Goal: Task Accomplishment & Management: Complete application form

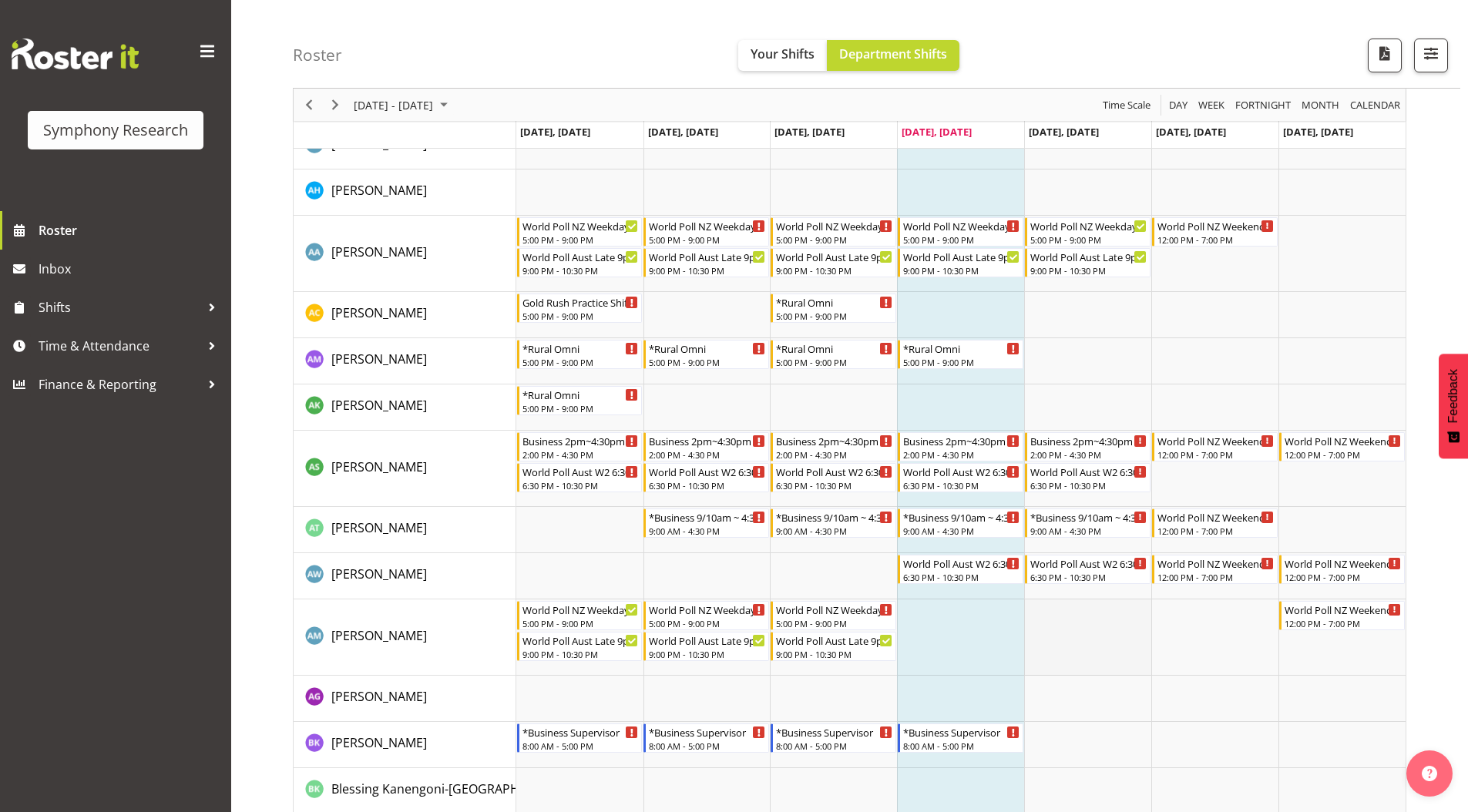
scroll to position [308, 0]
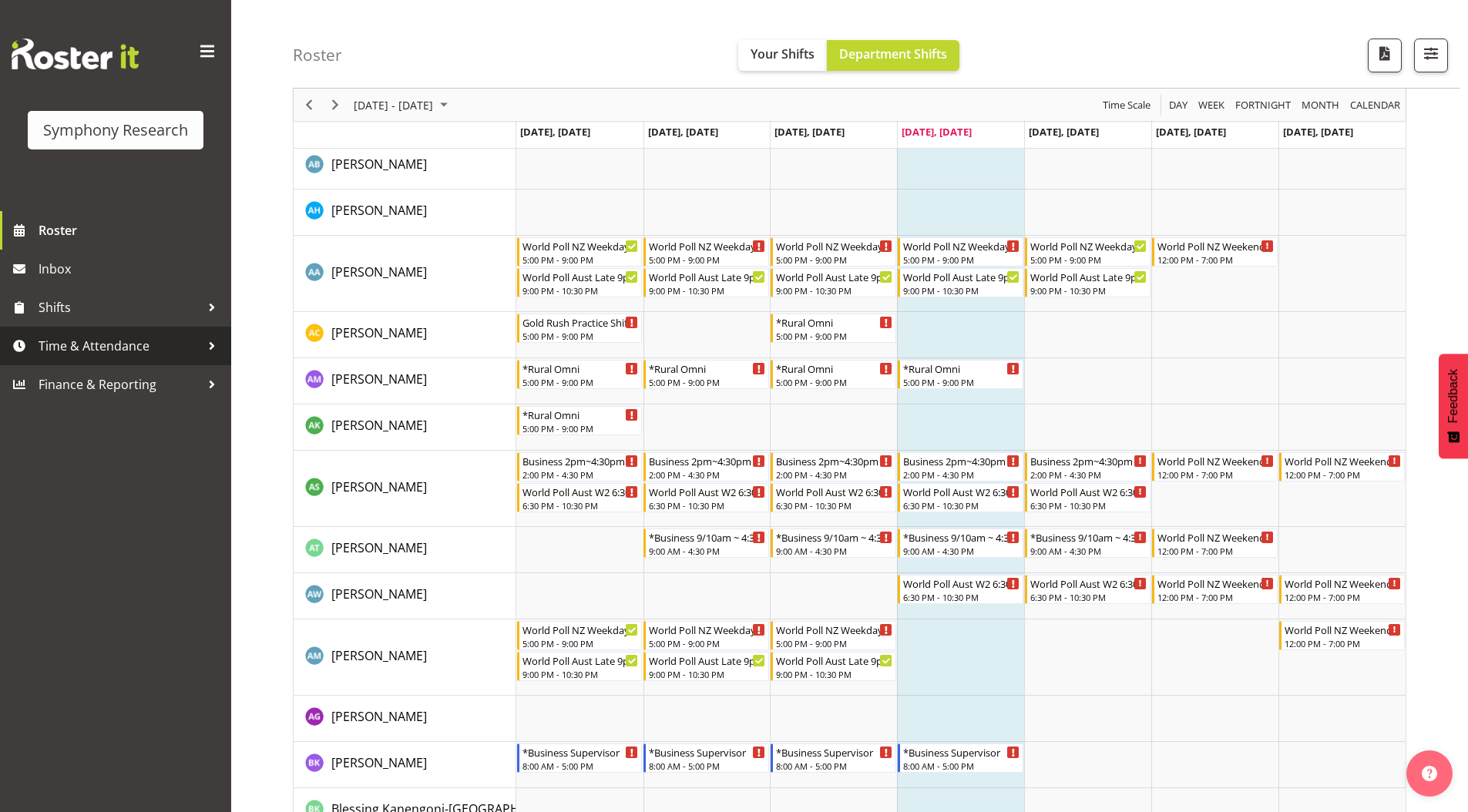
click at [80, 343] on span "Time & Attendance" at bounding box center [119, 345] width 162 height 23
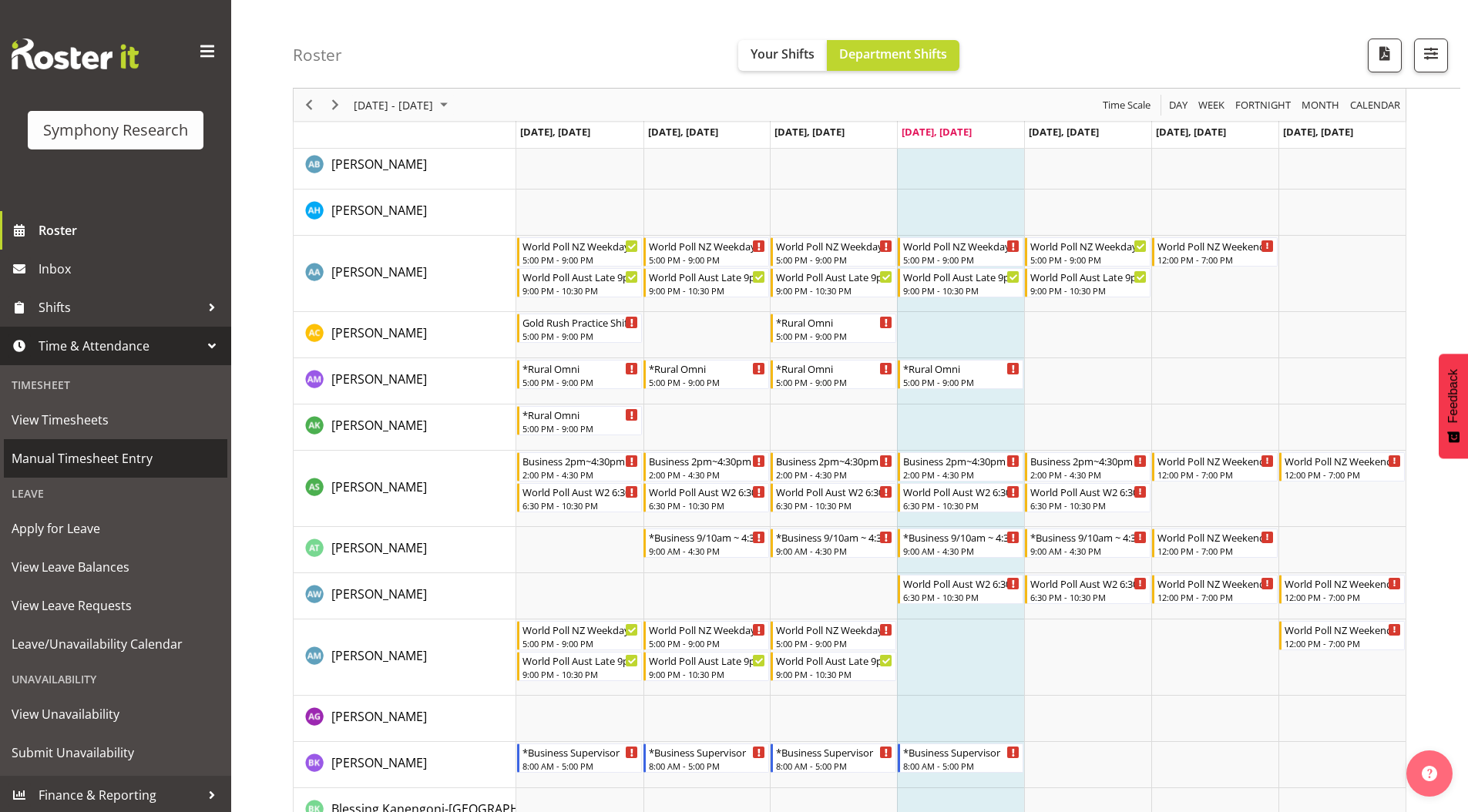
click at [65, 459] on span "Manual Timesheet Entry" at bounding box center [115, 458] width 208 height 23
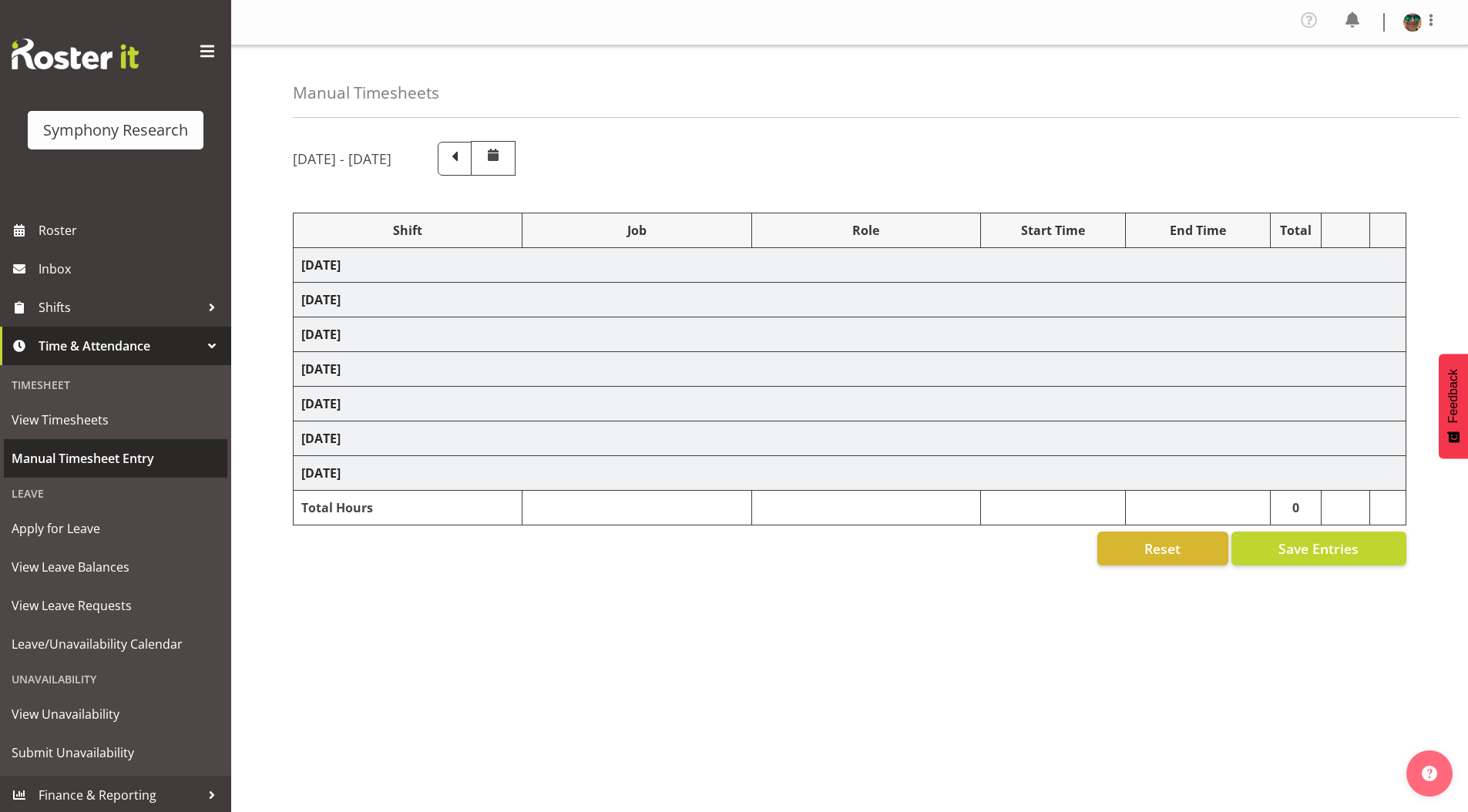
select select "4583"
select select "743"
select select "4583"
select select "9426"
select select "4583"
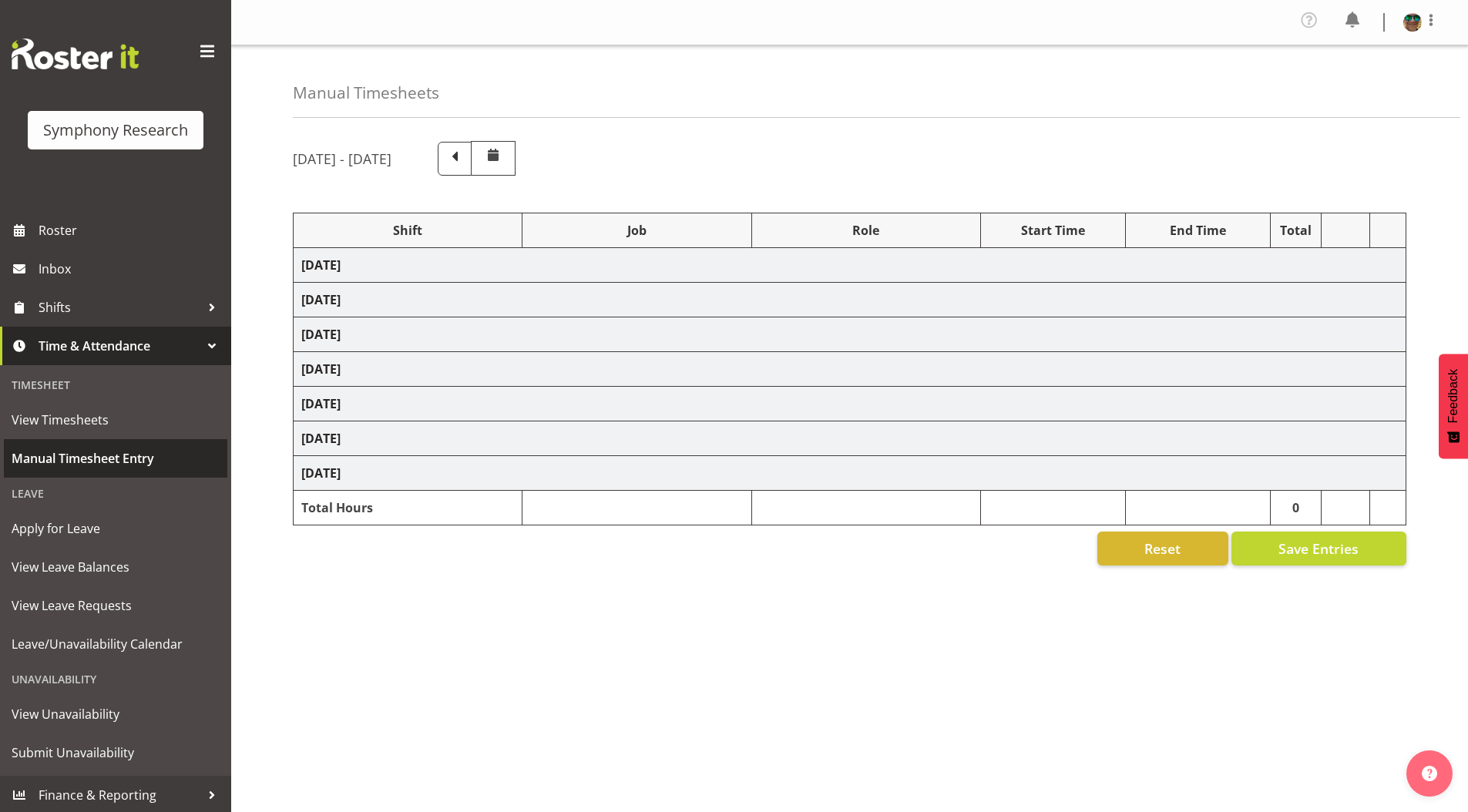
select select "9636"
select select "4583"
select select "10242"
select select "4583"
select select "10536"
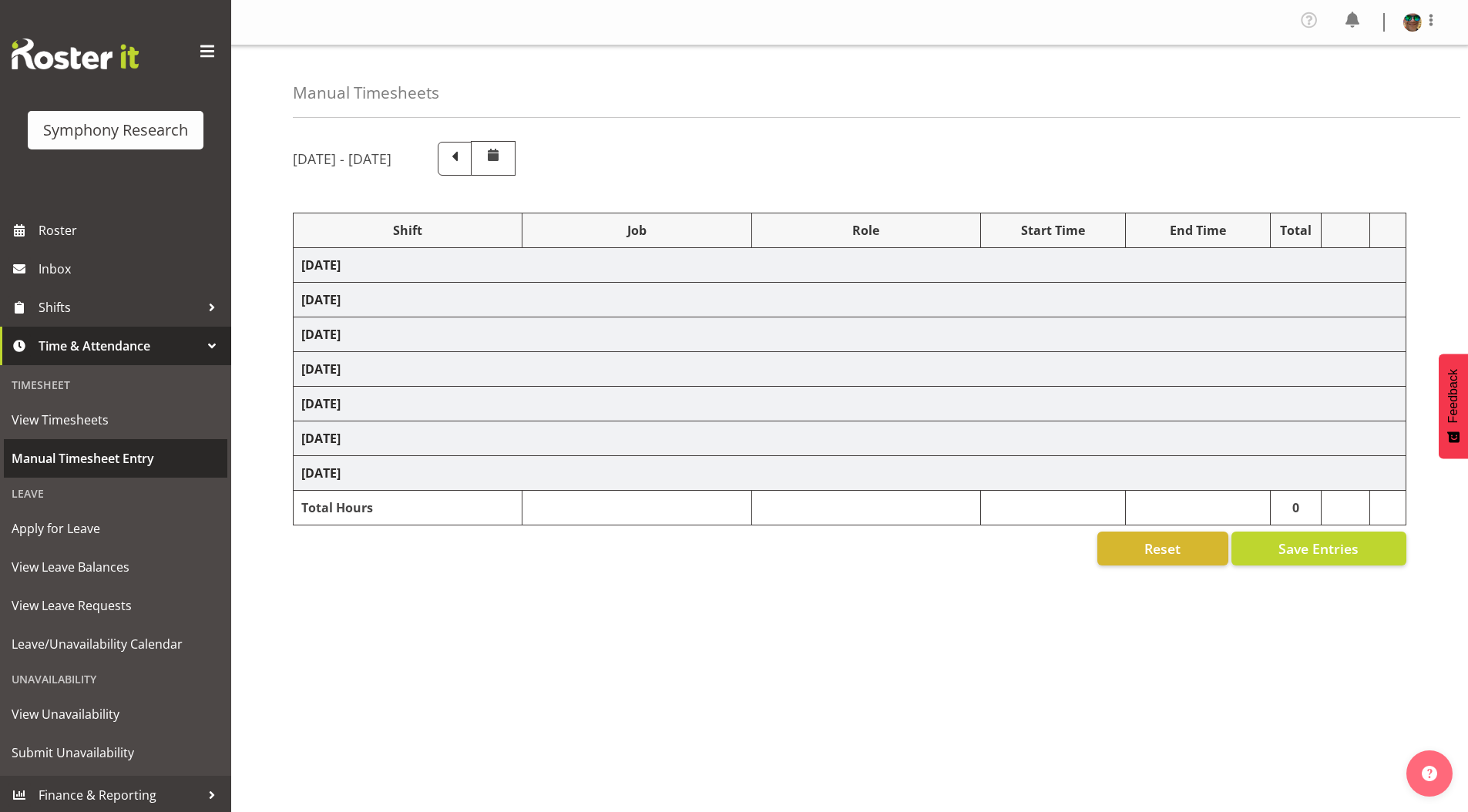
select select "4583"
select select "10499"
select select "4583"
select select "10242"
select select "4583"
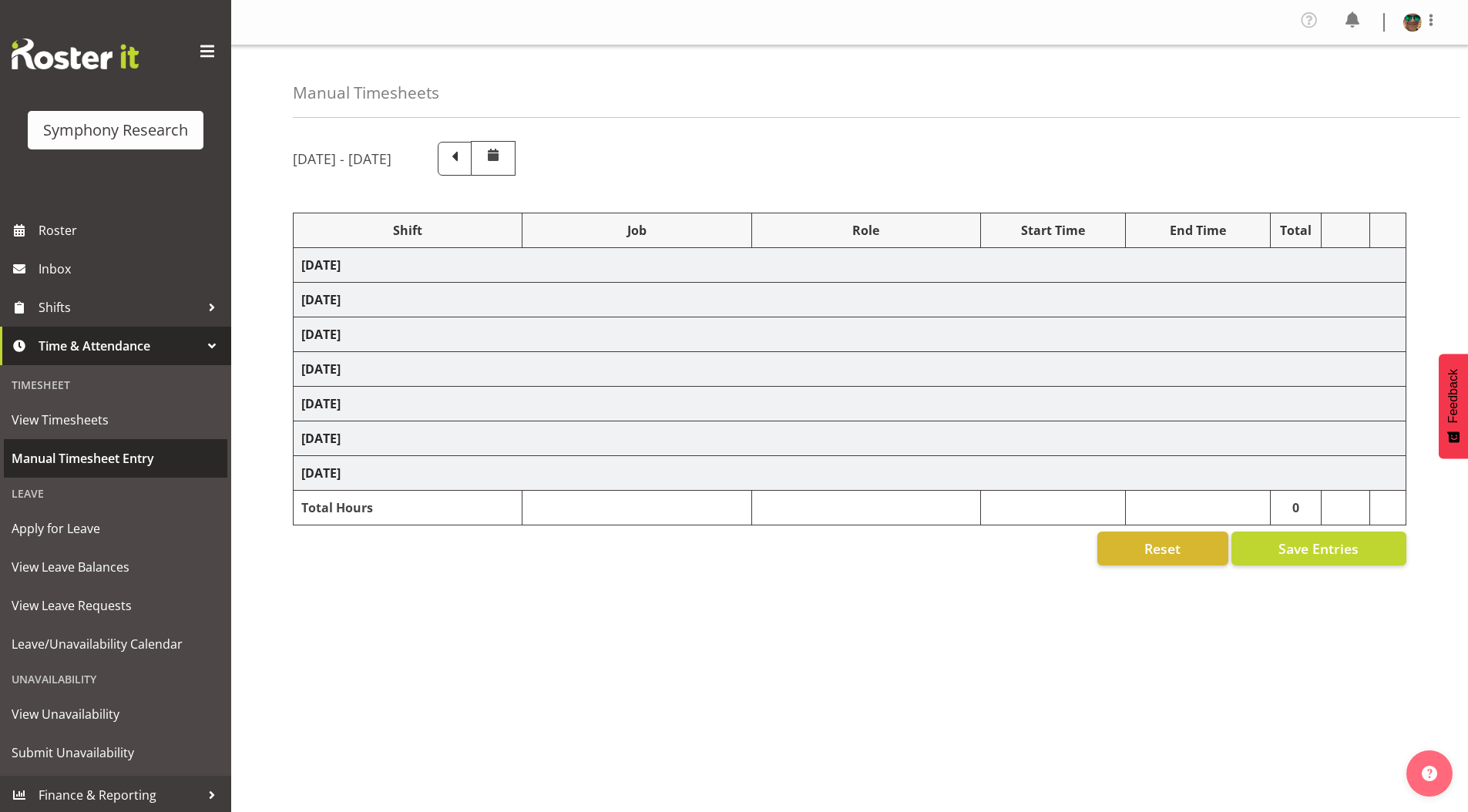
select select "10242"
select select "4583"
select select "10242"
select select "4583"
select select "9426"
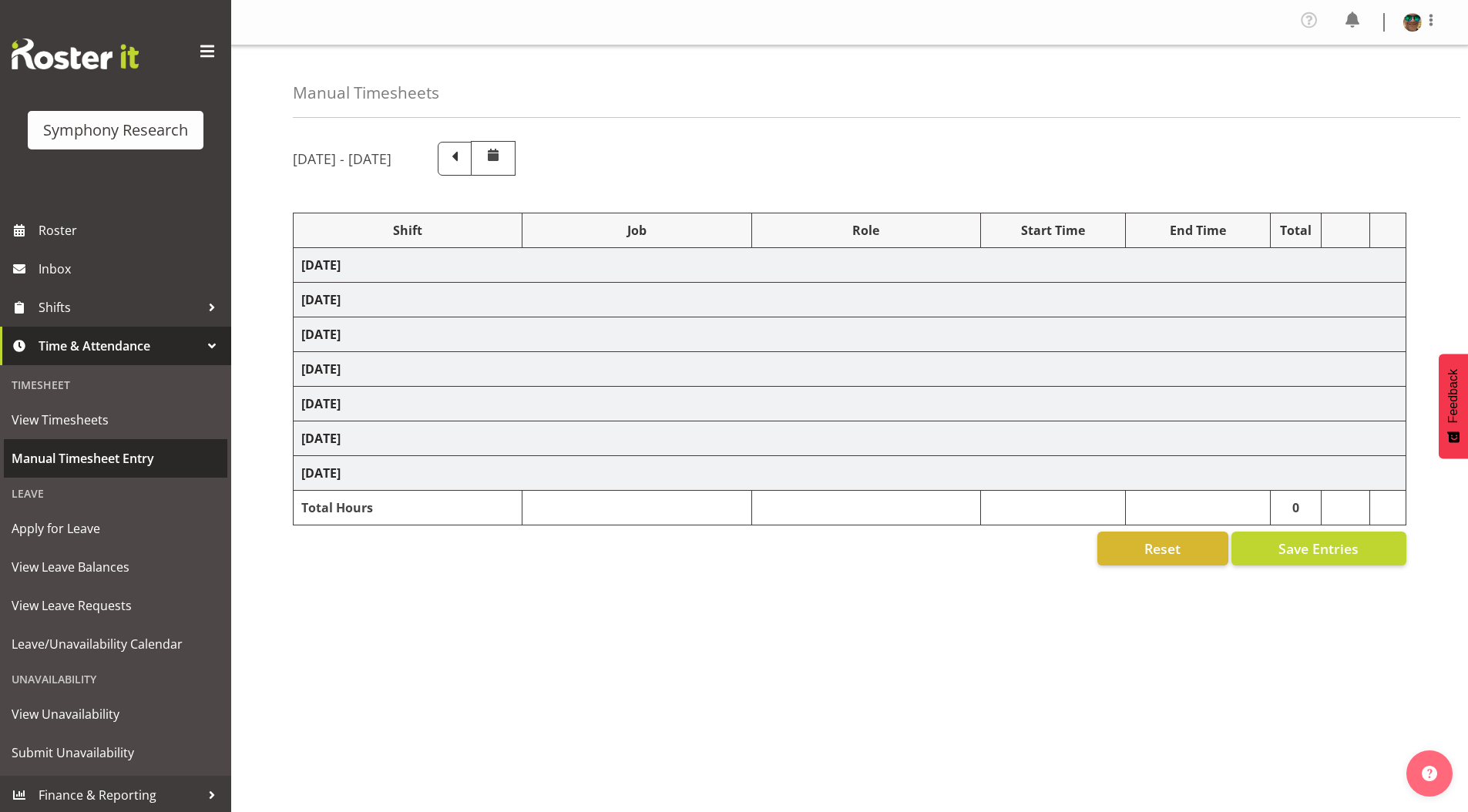
select select "4583"
select select "10549"
select select "4583"
select select "9636"
select select "4583"
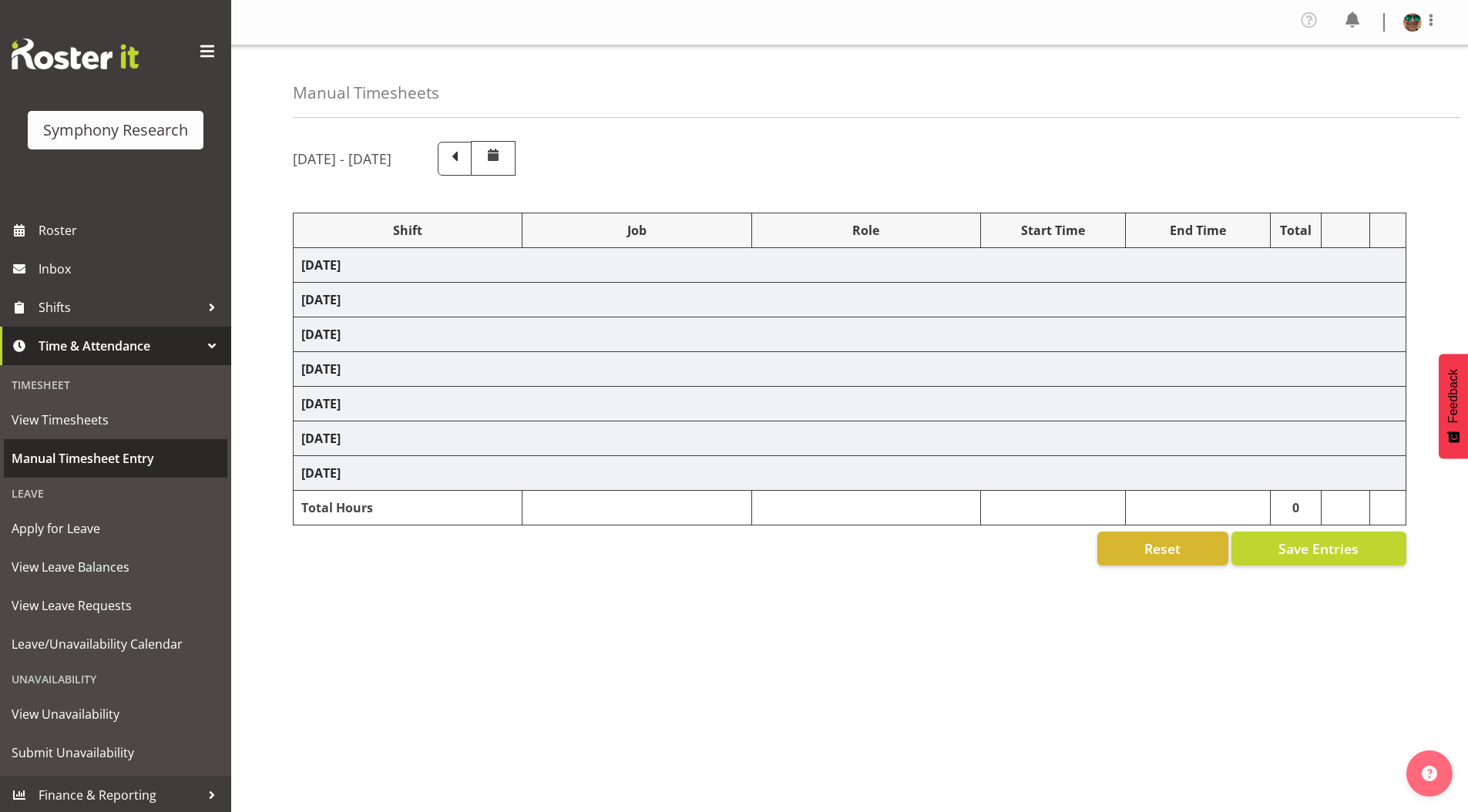
select select "10536"
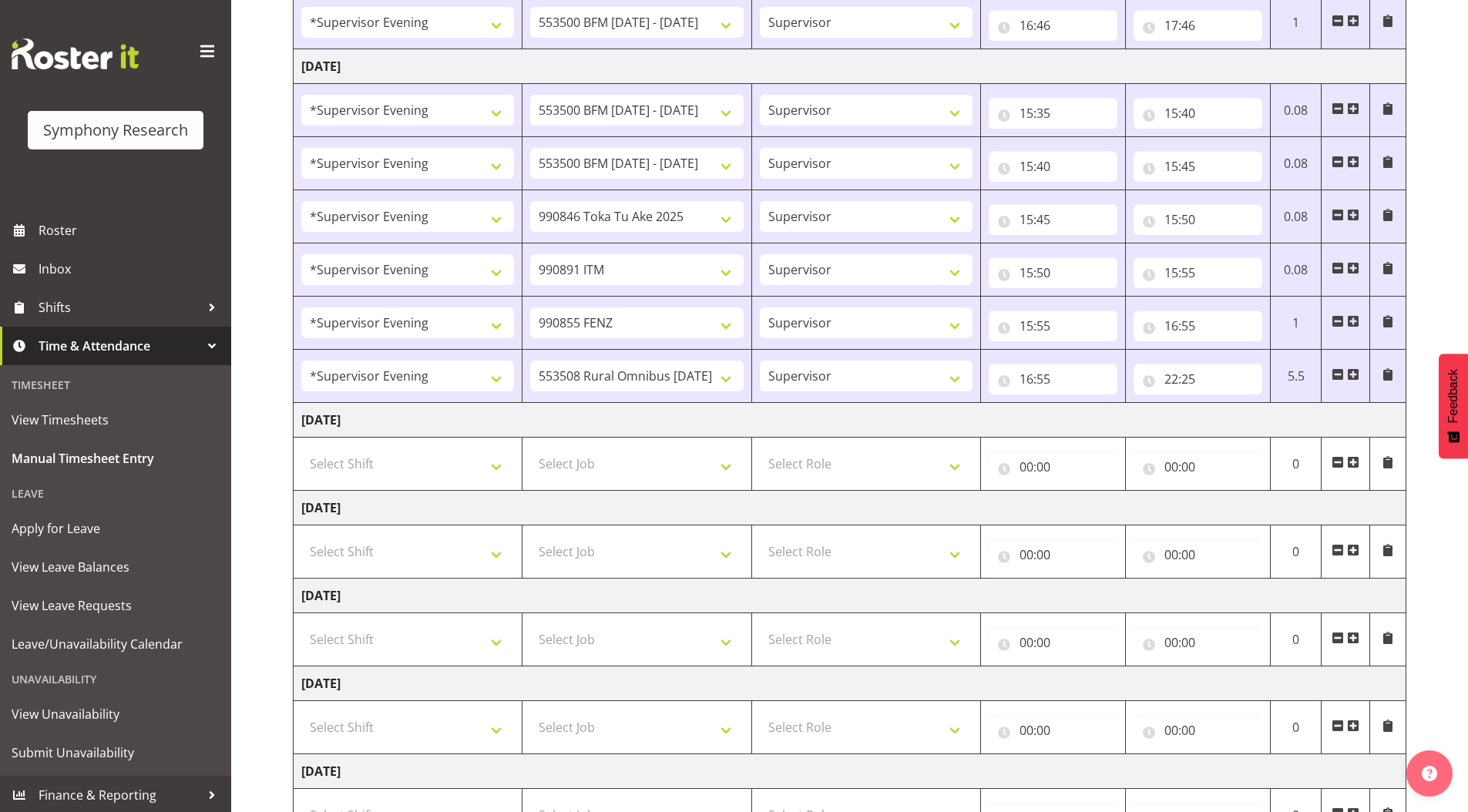
scroll to position [733, 0]
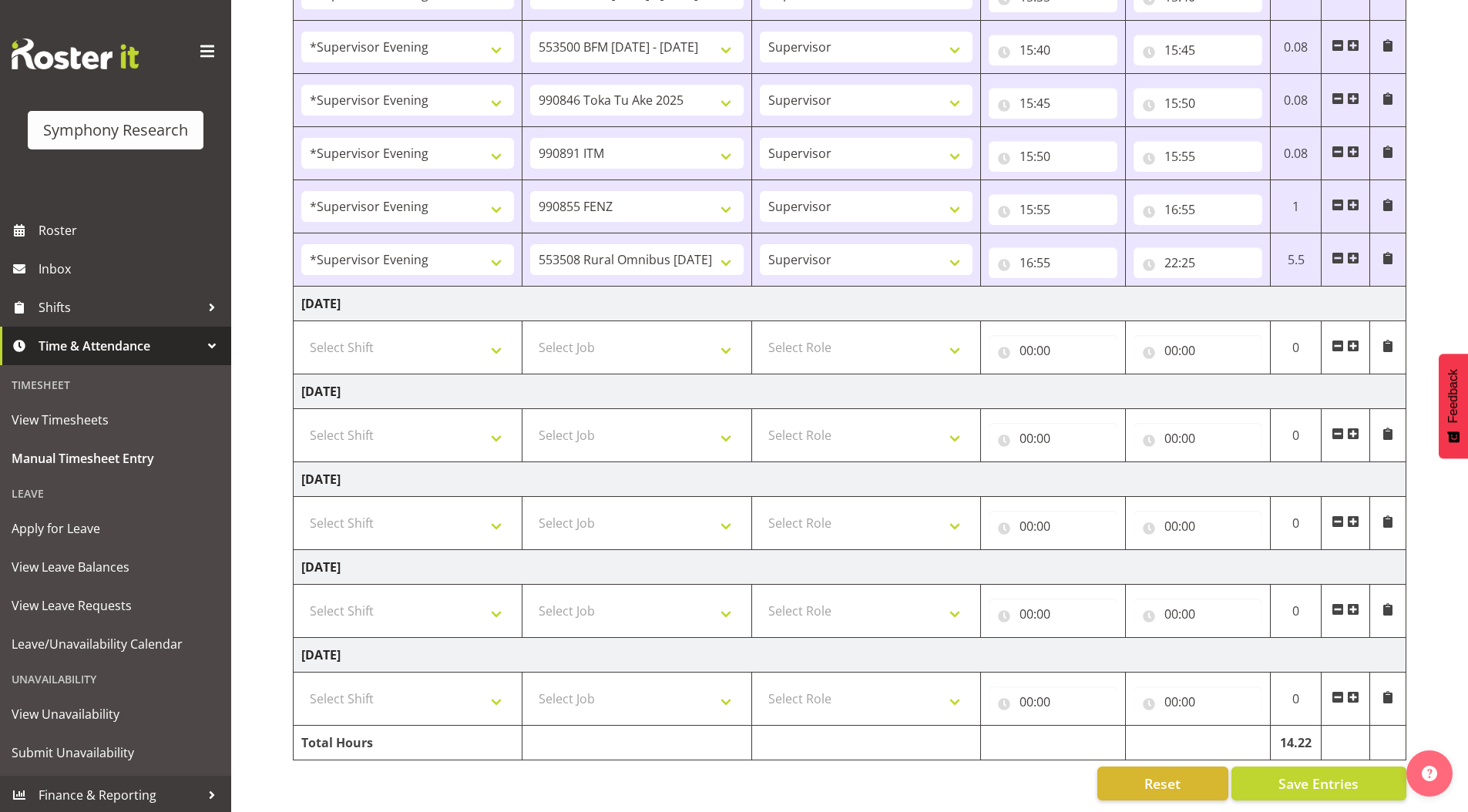
click at [1351, 427] on span at bounding box center [1353, 433] width 12 height 12
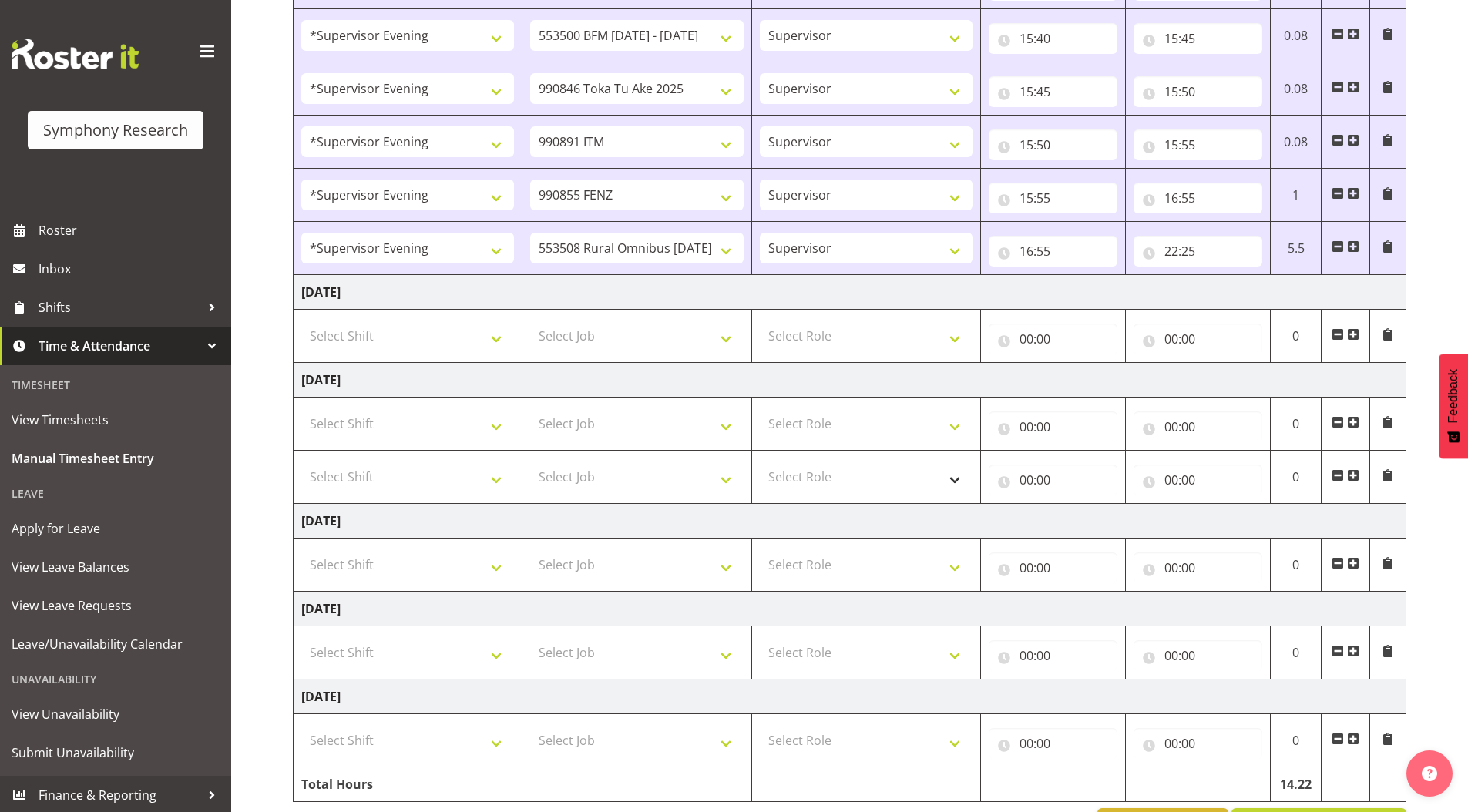
click at [1351, 475] on span at bounding box center [1353, 474] width 12 height 12
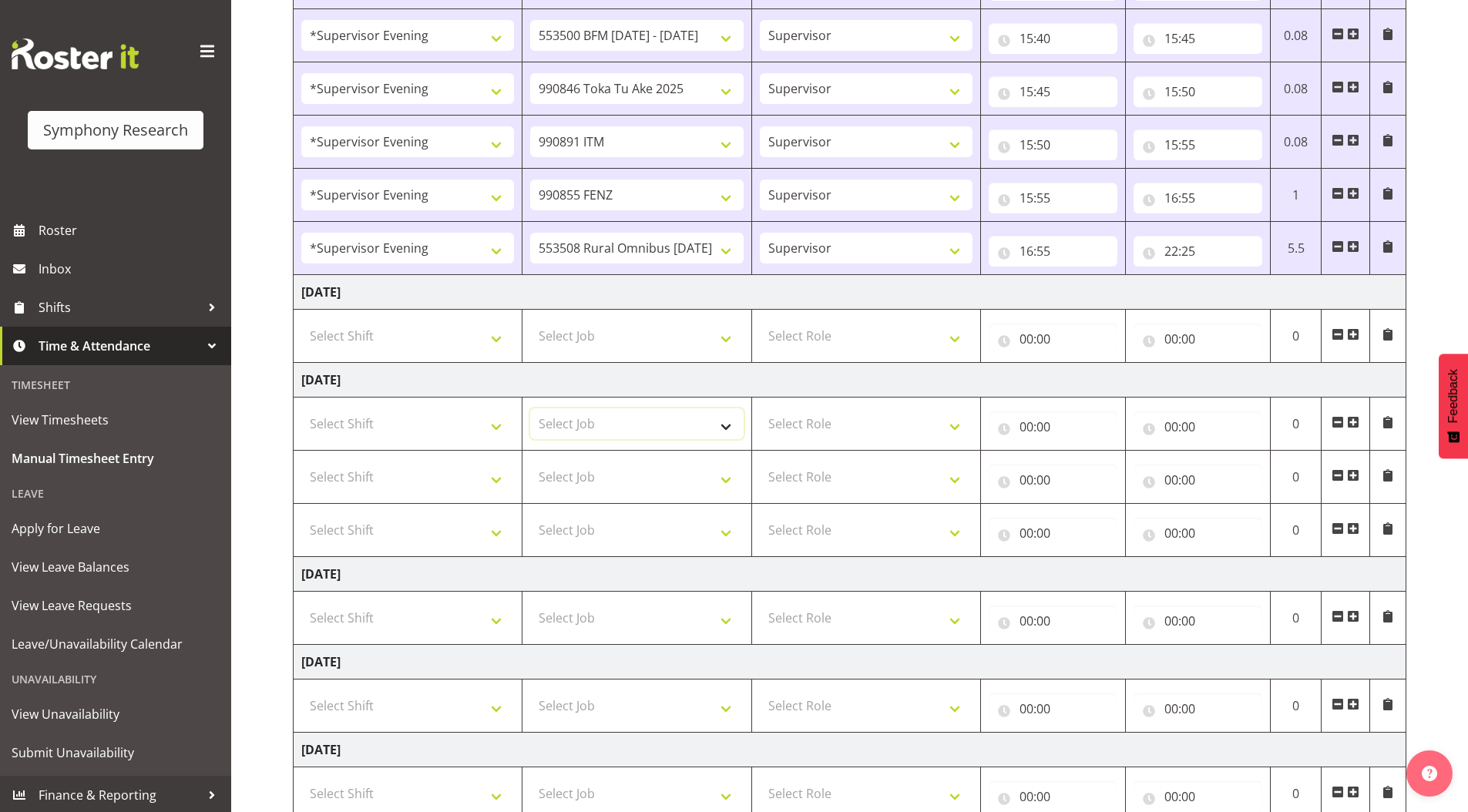
click at [603, 417] on select "Select Job 550060 IF Admin 553492 World Poll Aus Wave 2 Main 2025 553493 World …" at bounding box center [636, 424] width 213 height 31
select select "743"
click at [530, 408] on select "Select Job 550060 IF Admin 553492 World Poll Aus Wave 2 Main 2025 553493 World …" at bounding box center [636, 424] width 213 height 31
click at [581, 474] on select "Select Job 550060 IF Admin 553492 World Poll Aus Wave 2 Main 2025 553493 World …" at bounding box center [636, 476] width 213 height 31
select select "10242"
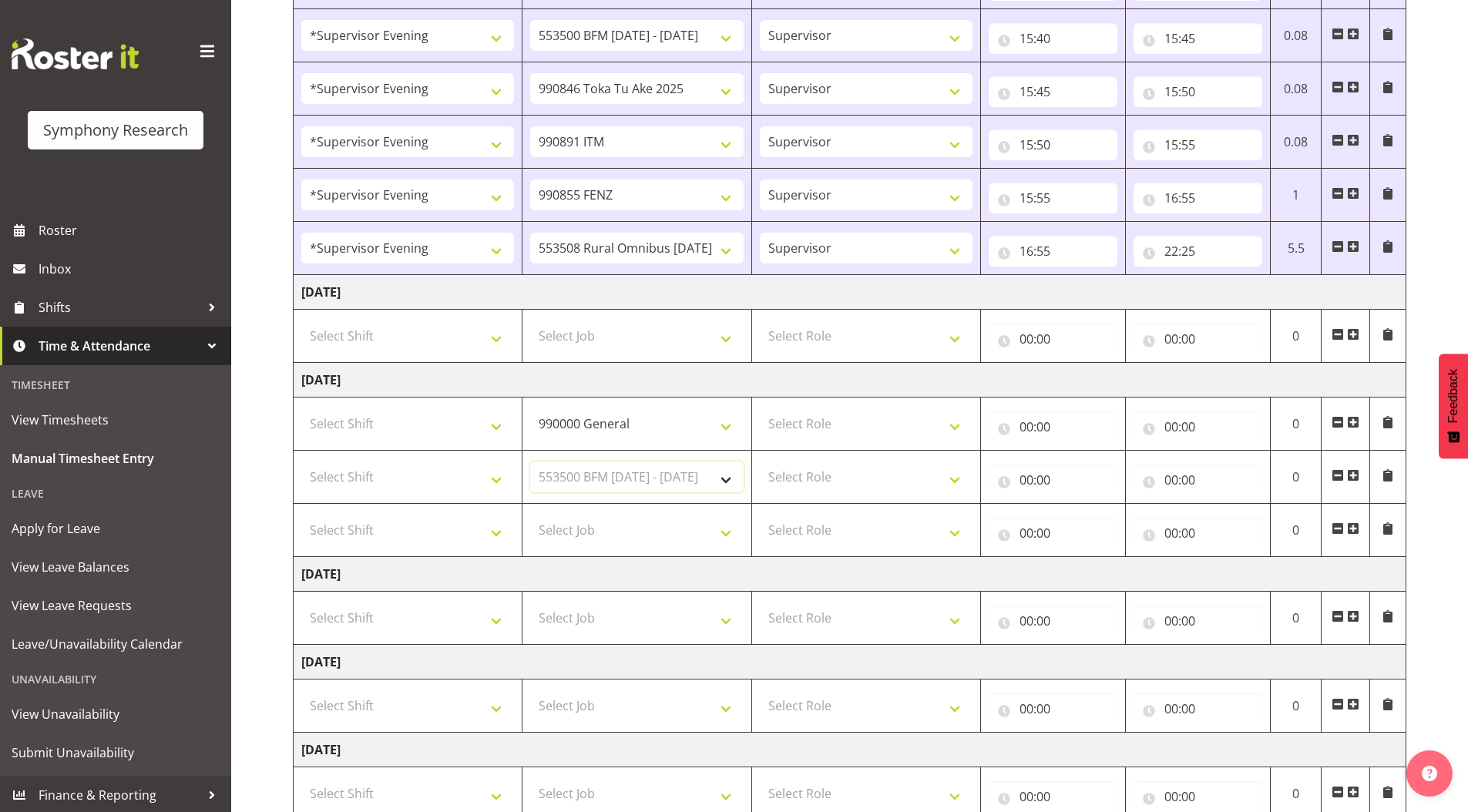
click at [530, 461] on select "Select Job 550060 IF Admin 553492 World Poll Aus Wave 2 Main 2025 553493 World …" at bounding box center [636, 476] width 213 height 31
click at [566, 479] on select "550060 IF Admin 553492 World Poll Aus Wave 2 Main 2025 553493 World Poll NZ Wav…" at bounding box center [636, 476] width 213 height 31
click at [583, 524] on select "Select Job 550060 IF Admin 553492 World Poll Aus Wave 2 Main 2025 553493 World …" at bounding box center [636, 529] width 213 height 31
select select "10242"
click at [530, 514] on select "Select Job 550060 IF Admin 553492 World Poll Aus Wave 2 Main 2025 553493 World …" at bounding box center [636, 529] width 213 height 31
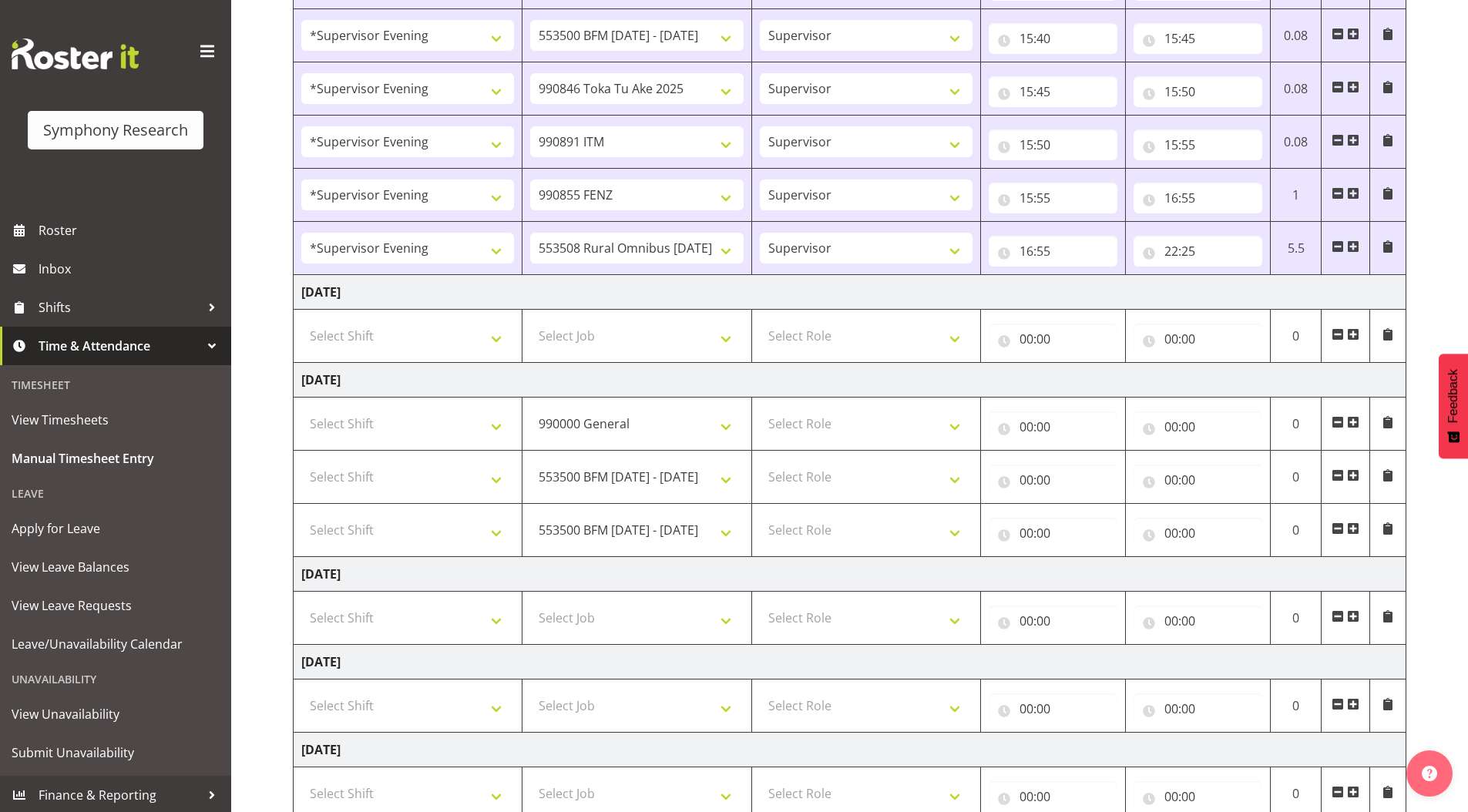
click at [1353, 529] on span at bounding box center [1353, 528] width 12 height 12
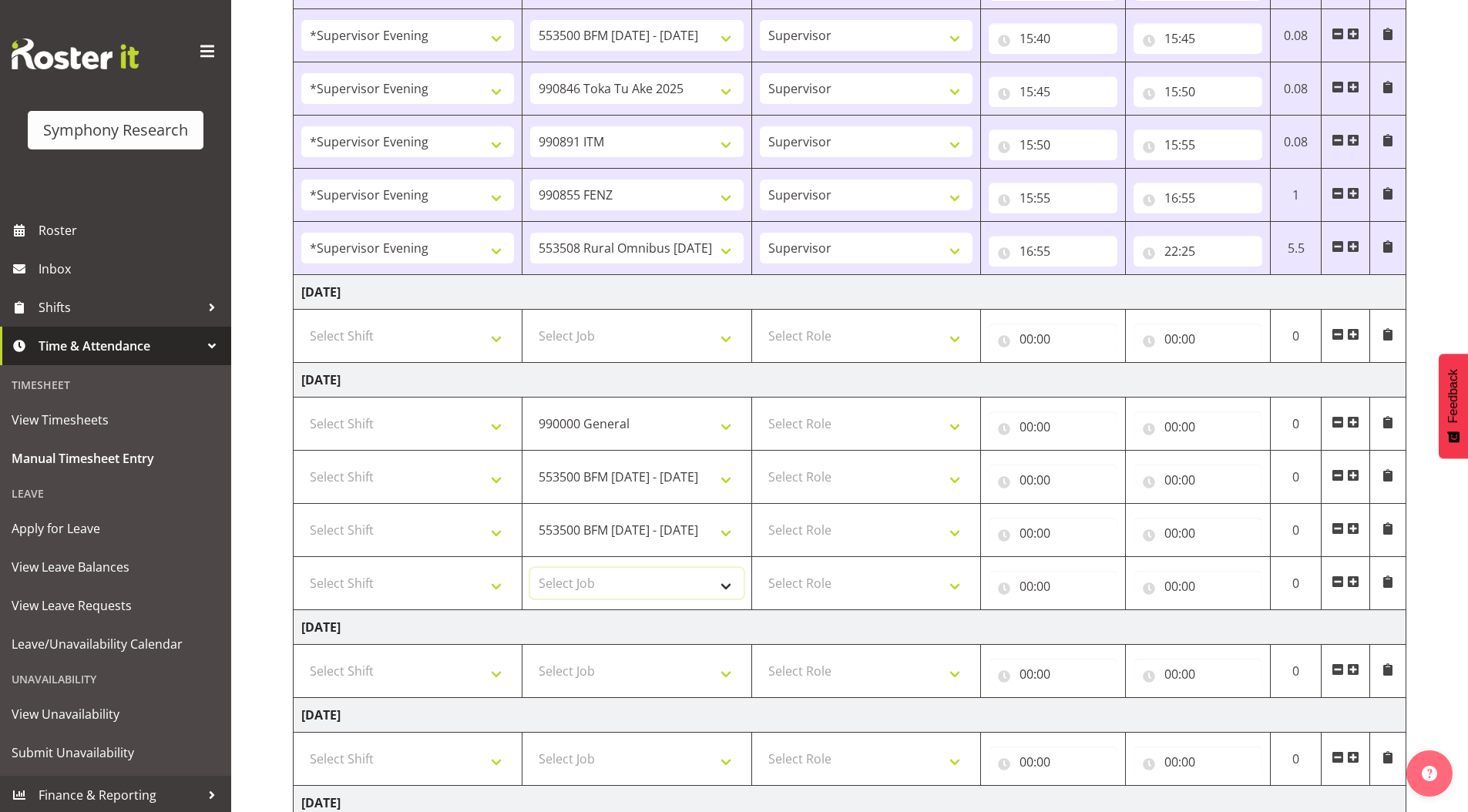
drag, startPoint x: 581, startPoint y: 587, endPoint x: 577, endPoint y: 571, distance: 16.5
click at [581, 587] on select "Select Job 550060 IF Admin 553492 World Poll Aus Wave 2 Main 2025 553493 World …" at bounding box center [636, 583] width 213 height 31
select select "9426"
click at [530, 568] on select "Select Job 550060 IF Admin 553492 World Poll Aus Wave 2 Main 2025 553493 World …" at bounding box center [636, 583] width 213 height 31
click at [1357, 580] on span at bounding box center [1353, 581] width 12 height 12
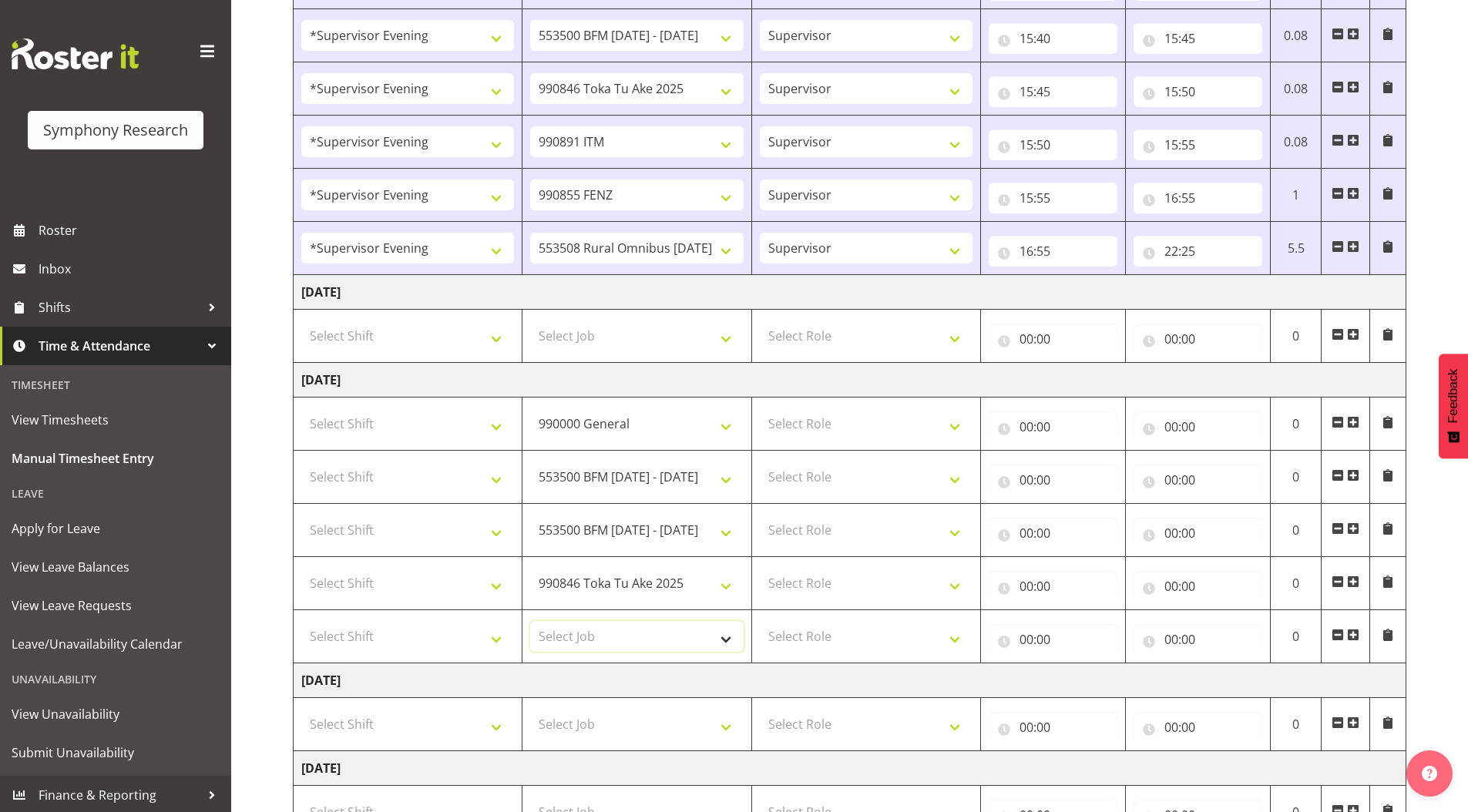
click at [589, 639] on select "Select Job 550060 IF Admin 553492 World Poll Aus Wave 2 Main 2025 553493 World …" at bounding box center [636, 636] width 213 height 31
select select "10549"
click at [530, 621] on select "Select Job 550060 IF Admin 553492 World Poll Aus Wave 2 Main 2025 553493 World …" at bounding box center [636, 636] width 213 height 31
click at [1351, 637] on span at bounding box center [1353, 634] width 12 height 12
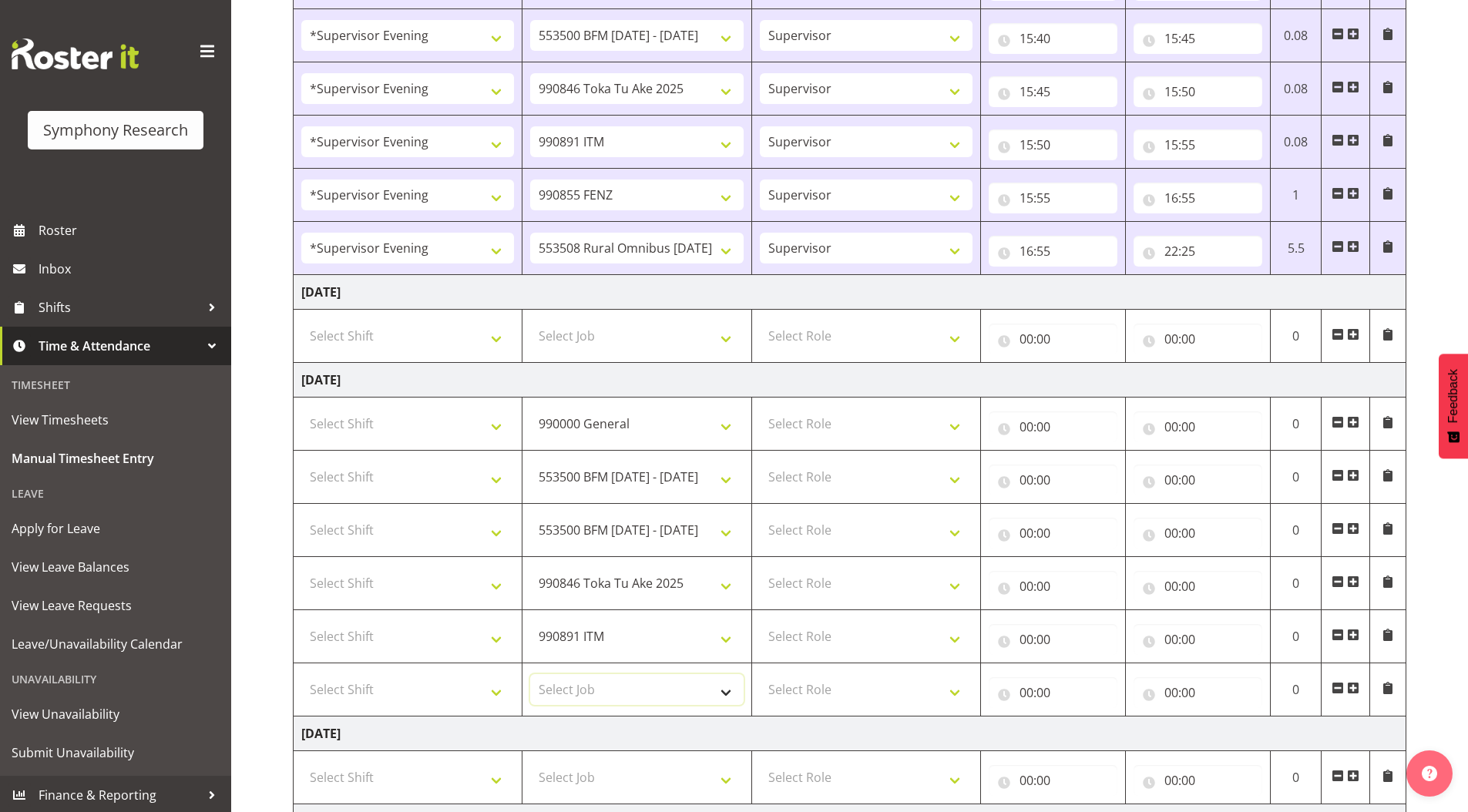
drag, startPoint x: 568, startPoint y: 691, endPoint x: 567, endPoint y: 673, distance: 18.0
click at [568, 691] on select "Select Job 550060 IF Admin 553492 World Poll Aus Wave 2 Main 2025 553493 World …" at bounding box center [636, 689] width 213 height 31
select select "9636"
click at [530, 673] on select "Select Job 550060 IF Admin 553492 World Poll Aus Wave 2 Main 2025 553493 World …" at bounding box center [636, 689] width 213 height 31
click at [1358, 685] on span at bounding box center [1353, 687] width 12 height 12
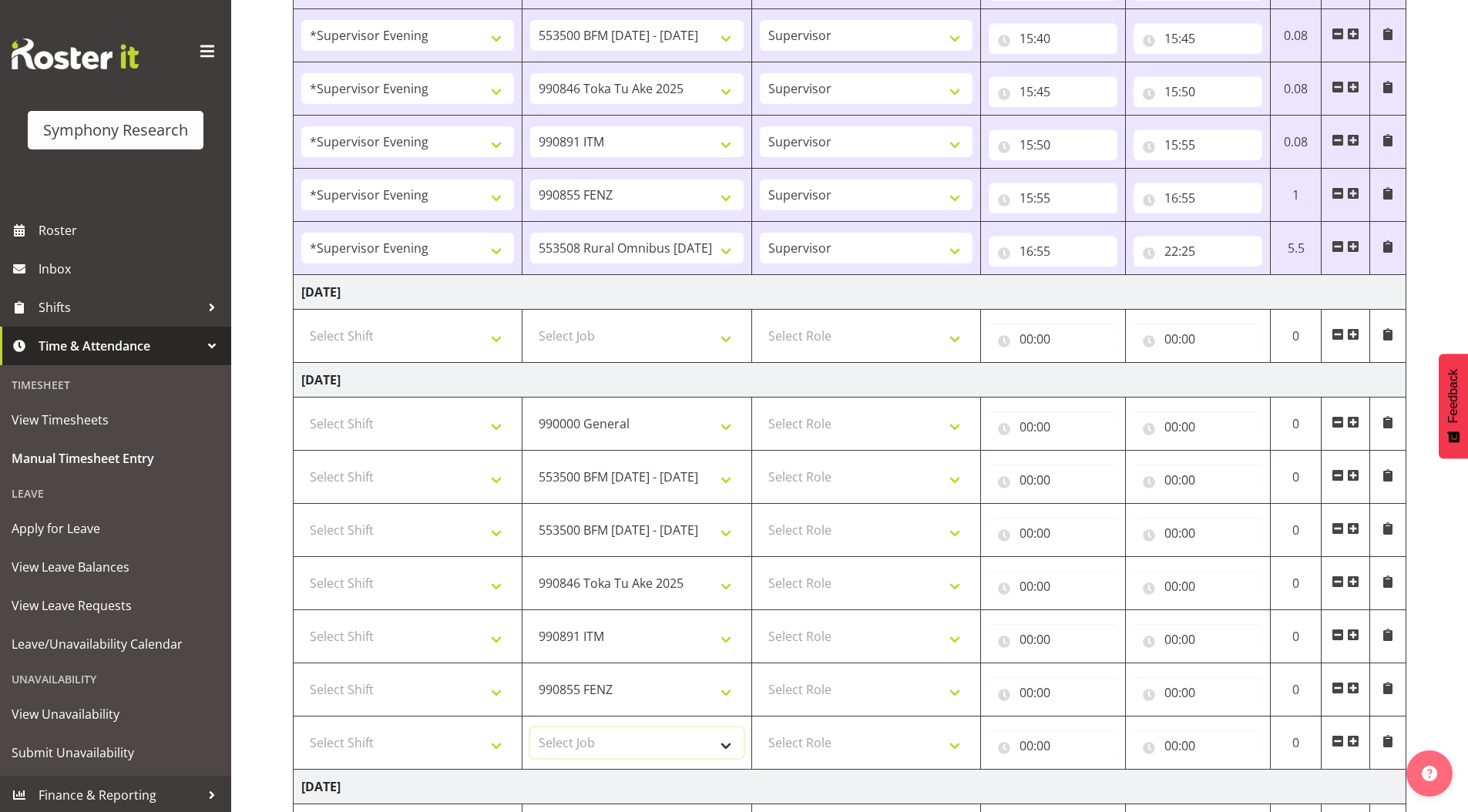
drag, startPoint x: 613, startPoint y: 730, endPoint x: 624, endPoint y: 728, distance: 11.2
click at [613, 730] on select "Select Job 550060 IF Admin 553492 World Poll Aus Wave 2 Main 2025 553493 World …" at bounding box center [636, 742] width 213 height 31
select select "10574"
click at [530, 727] on select "Select Job 550060 IF Admin 553492 World Poll Aus Wave 2 Main 2025 553493 World …" at bounding box center [636, 742] width 213 height 31
click at [1353, 739] on span at bounding box center [1353, 740] width 12 height 12
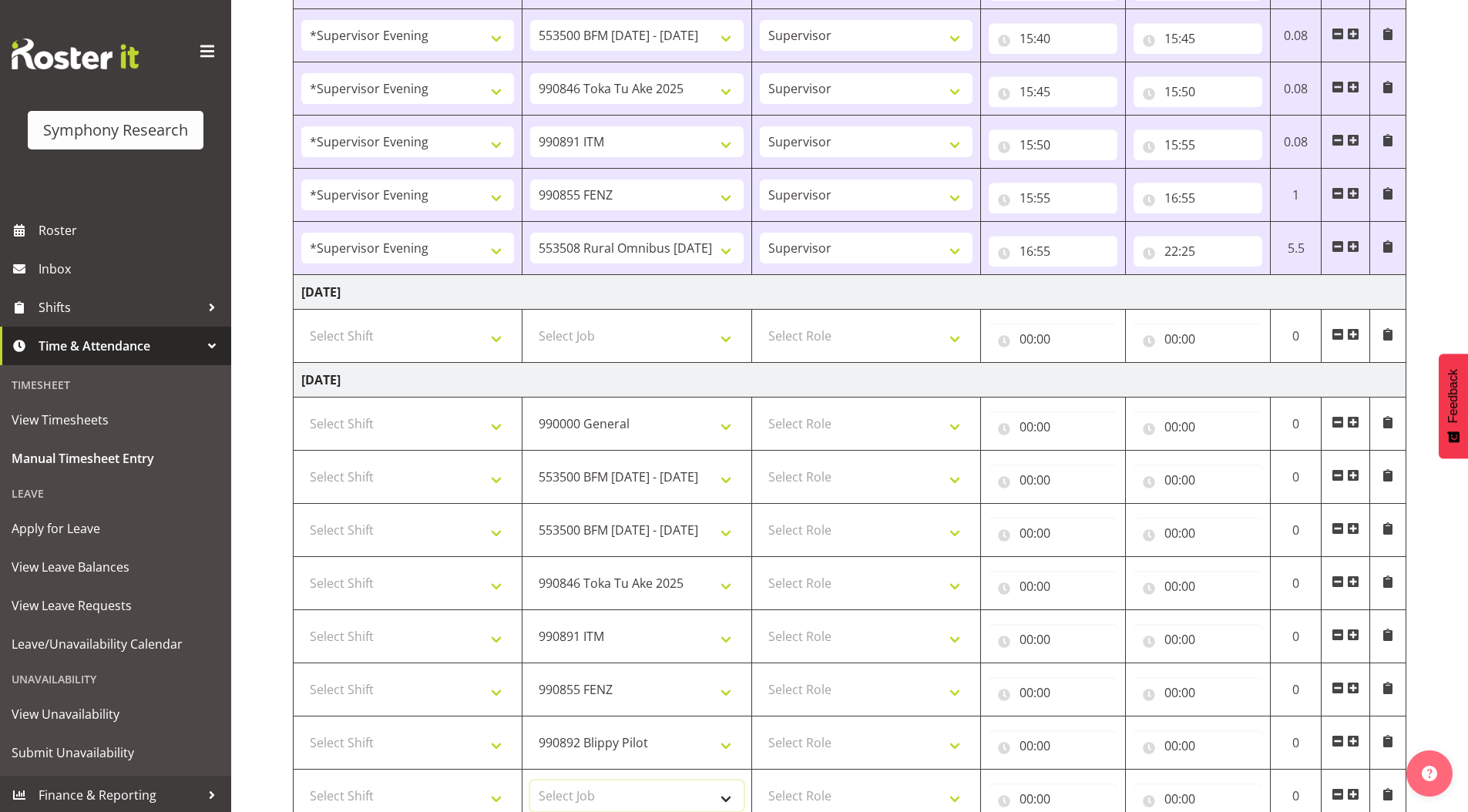
click at [585, 781] on select "Select Job 550060 IF Admin 553492 World Poll Aus Wave 2 Main 2025 553493 World …" at bounding box center [636, 795] width 213 height 31
select select "10458"
click at [530, 780] on select "Select Job 550060 IF Admin 553492 World Poll Aus Wave 2 Main 2025 553493 World …" at bounding box center [636, 795] width 213 height 31
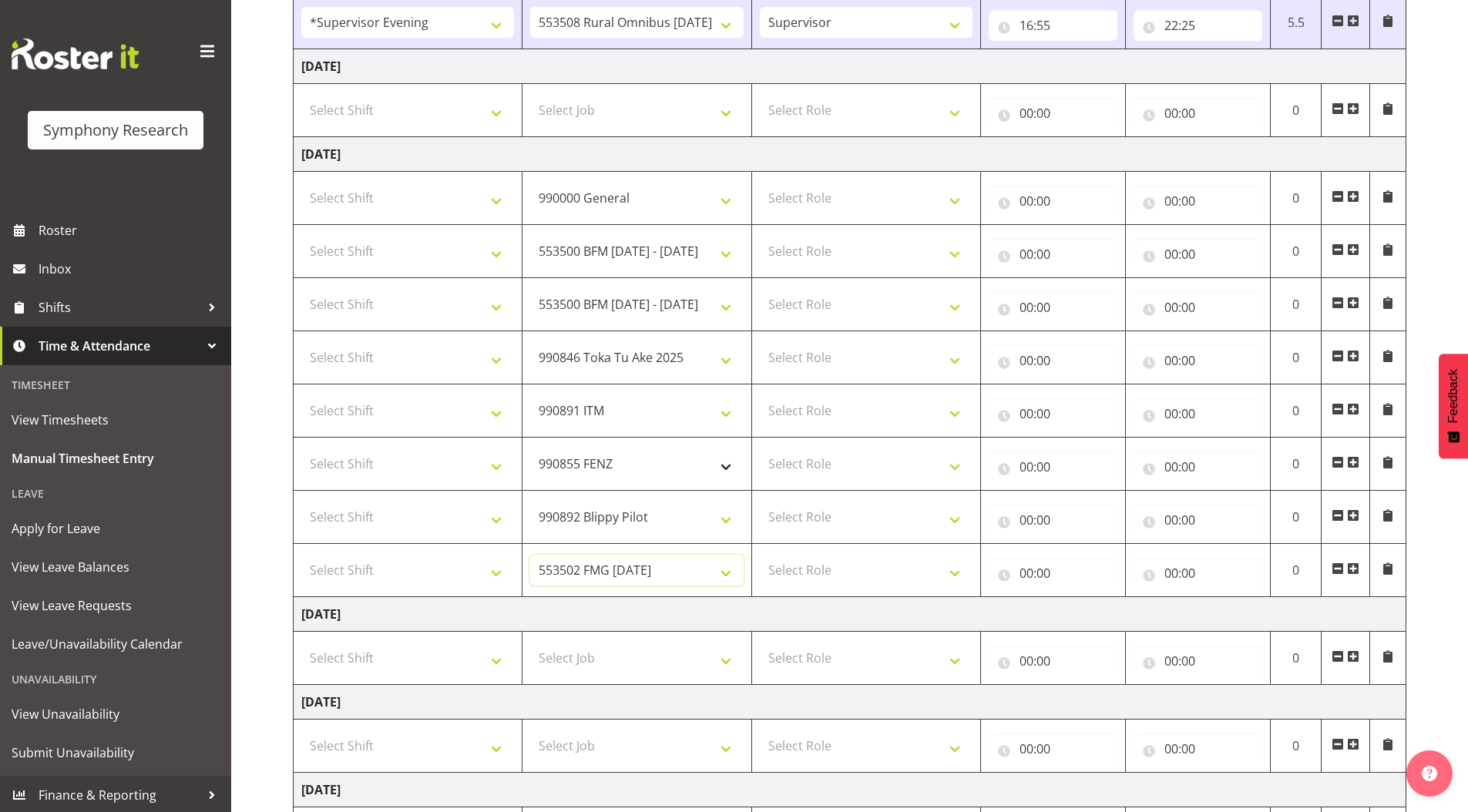
scroll to position [964, 0]
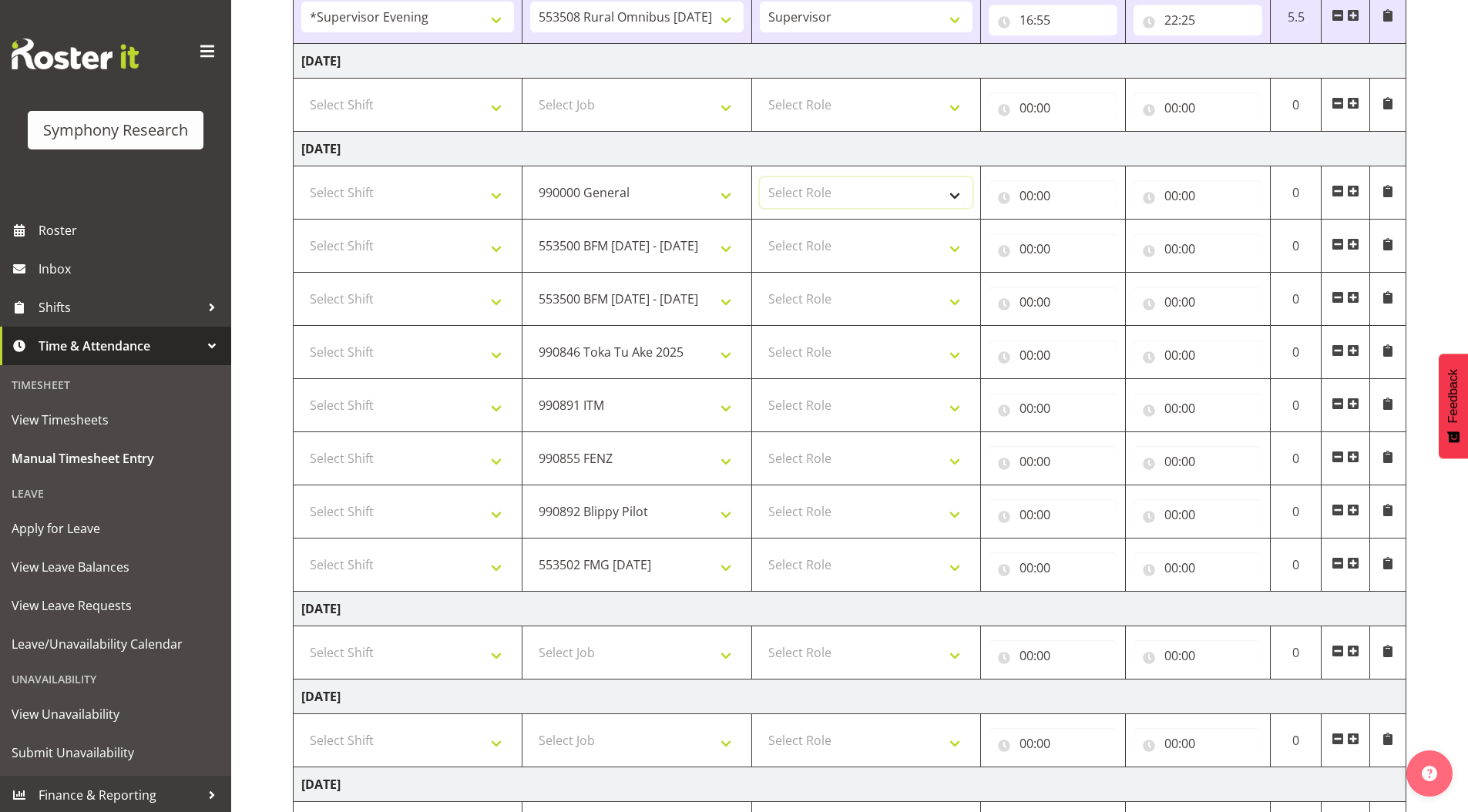
drag, startPoint x: 851, startPoint y: 182, endPoint x: 838, endPoint y: 192, distance: 16.4
click at [851, 182] on select "Select Role Supervisor Briefing Interviewing" at bounding box center [866, 192] width 213 height 31
select select "45"
click at [760, 177] on select "Select Role Supervisor Briefing Interviewing" at bounding box center [866, 192] width 213 height 31
drag, startPoint x: 793, startPoint y: 243, endPoint x: 793, endPoint y: 260, distance: 17.0
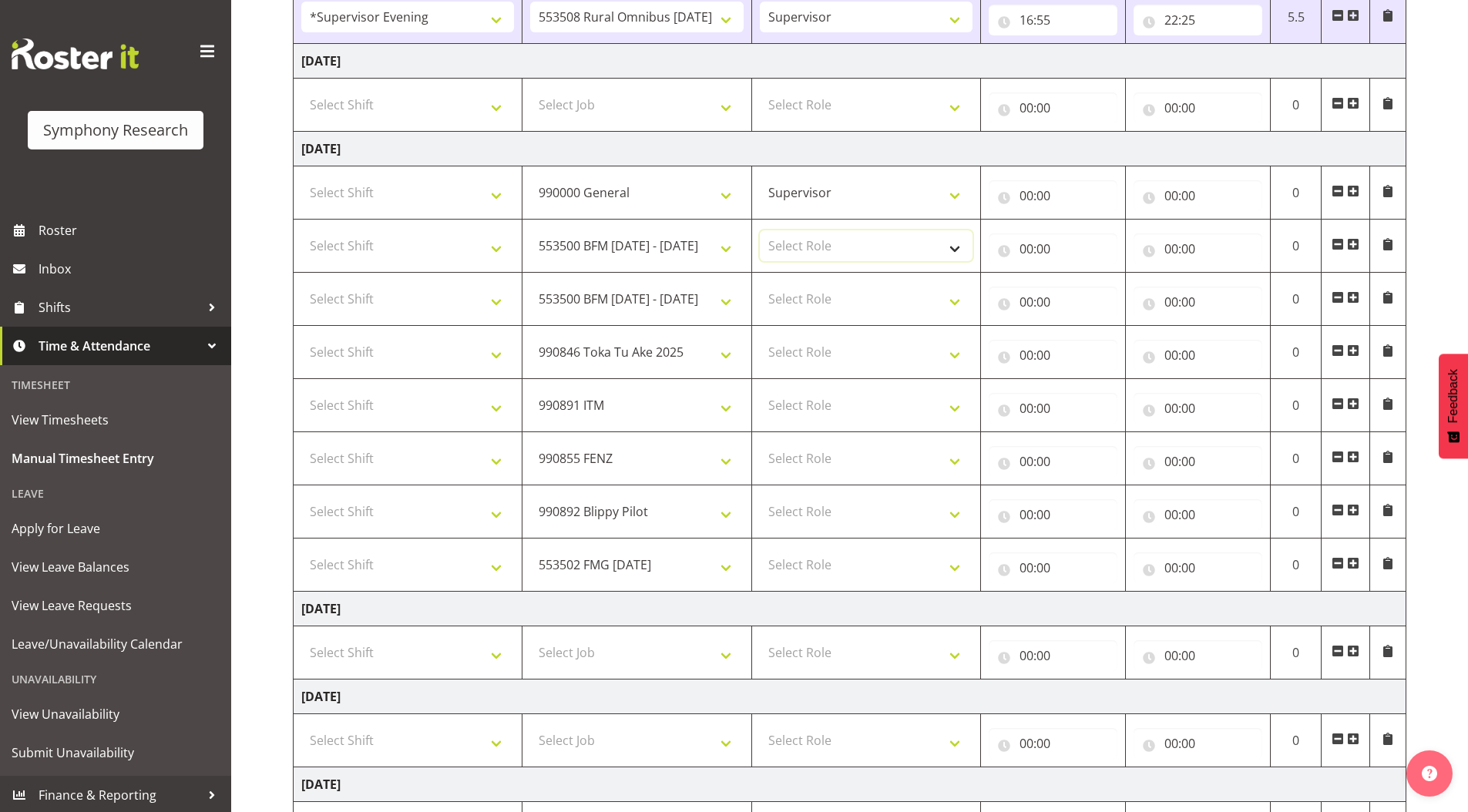
click at [793, 243] on select "Select Role Supervisor Briefing Interviewing" at bounding box center [866, 245] width 213 height 31
select select "45"
click at [760, 230] on select "Select Role Supervisor Briefing Interviewing" at bounding box center [866, 245] width 213 height 31
drag, startPoint x: 789, startPoint y: 286, endPoint x: 790, endPoint y: 298, distance: 12.0
click at [789, 286] on select "Select Role Supervisor Briefing Interviewing" at bounding box center [866, 299] width 213 height 31
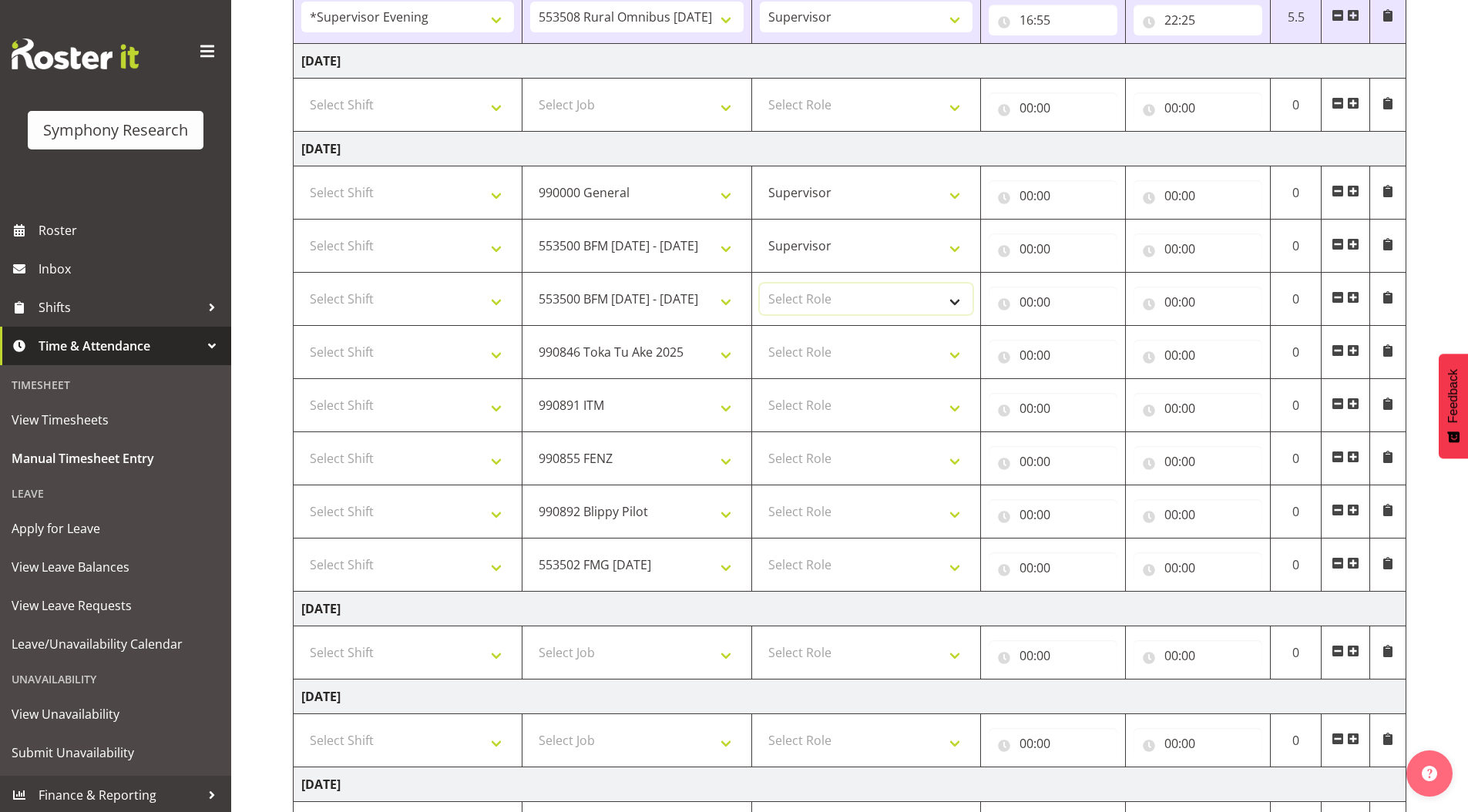
select select "45"
click at [760, 283] on select "Select Role Supervisor Briefing Interviewing" at bounding box center [866, 299] width 213 height 31
drag, startPoint x: 785, startPoint y: 345, endPoint x: 781, endPoint y: 365, distance: 20.4
click at [785, 345] on select "Select Role Supervisor Briefing Interviewing" at bounding box center [866, 352] width 213 height 31
select select "45"
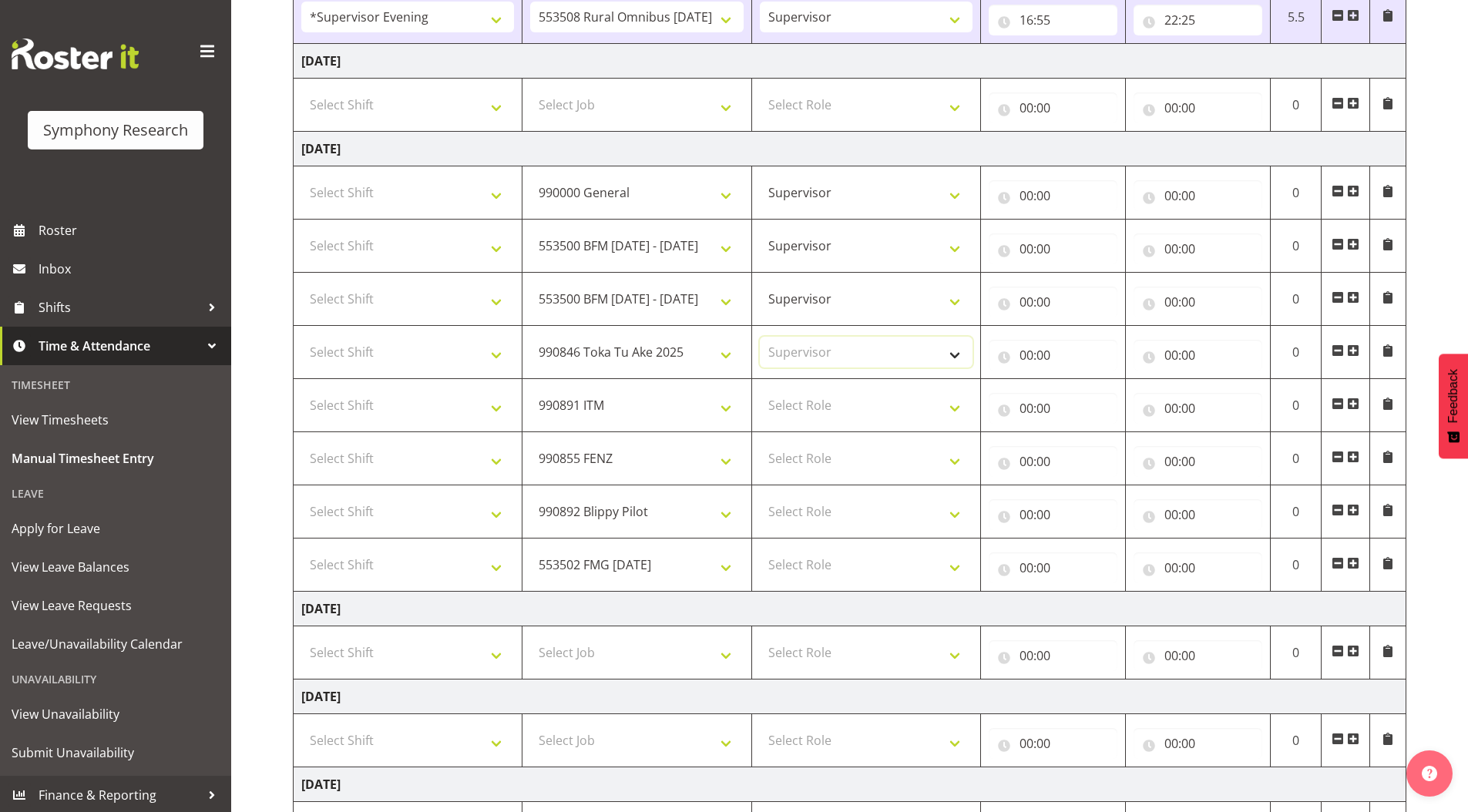
click at [760, 337] on select "Select Role Supervisor Briefing Interviewing" at bounding box center [866, 352] width 213 height 31
drag, startPoint x: 781, startPoint y: 397, endPoint x: 781, endPoint y: 413, distance: 16.0
click at [781, 397] on select "Select Role Supervisor Briefing Interviewing" at bounding box center [866, 404] width 213 height 31
select select "45"
click at [760, 389] on select "Select Role Supervisor Briefing Interviewing" at bounding box center [866, 404] width 213 height 31
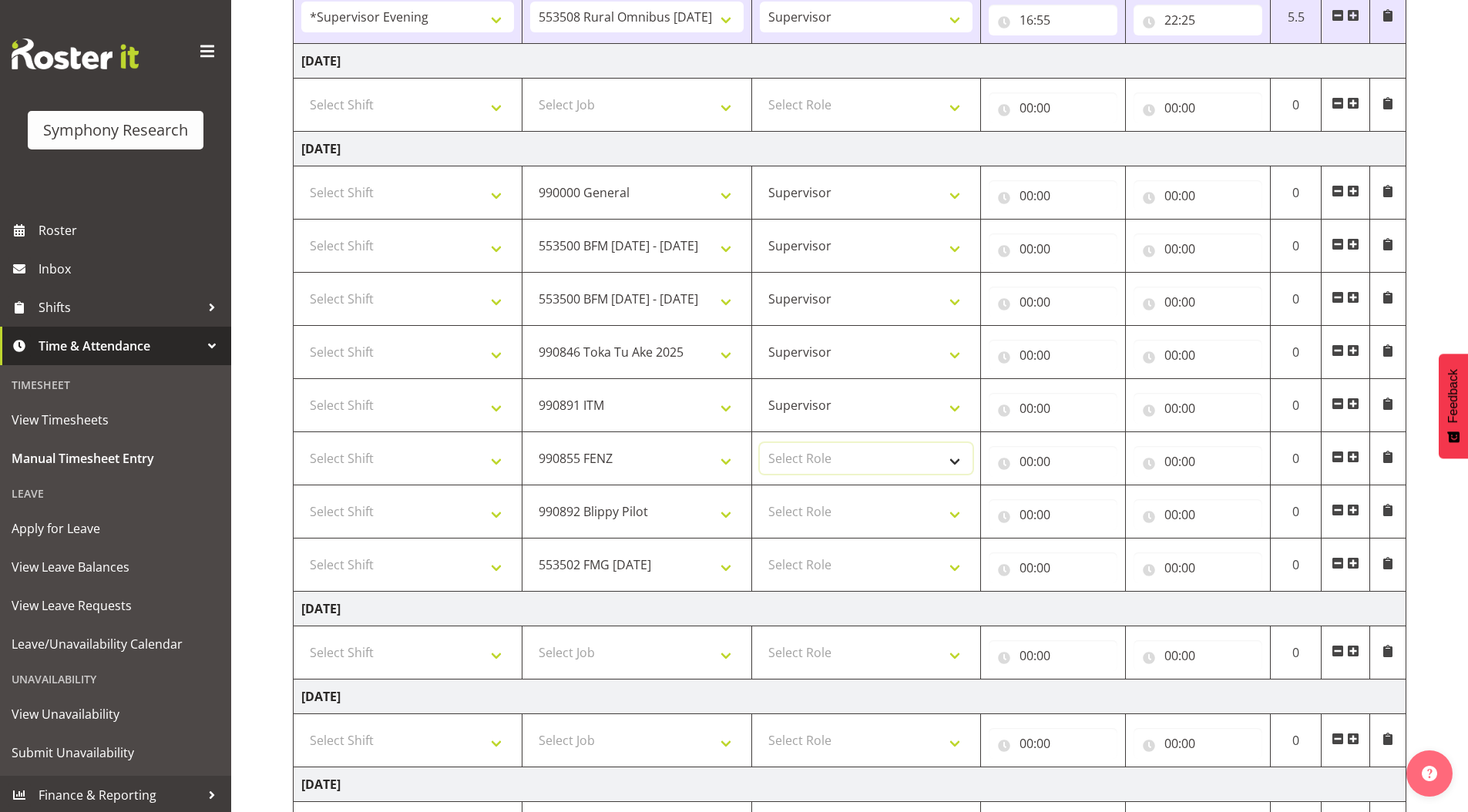
drag, startPoint x: 788, startPoint y: 464, endPoint x: 789, endPoint y: 473, distance: 9.1
click at [788, 464] on select "Select Role Supervisor Briefing Interviewing" at bounding box center [866, 458] width 213 height 31
select select "45"
click at [760, 443] on select "Select Role Supervisor Briefing Interviewing" at bounding box center [866, 458] width 213 height 31
click at [785, 519] on select "Select Role Supervisor Briefing Interviewing" at bounding box center [866, 511] width 213 height 31
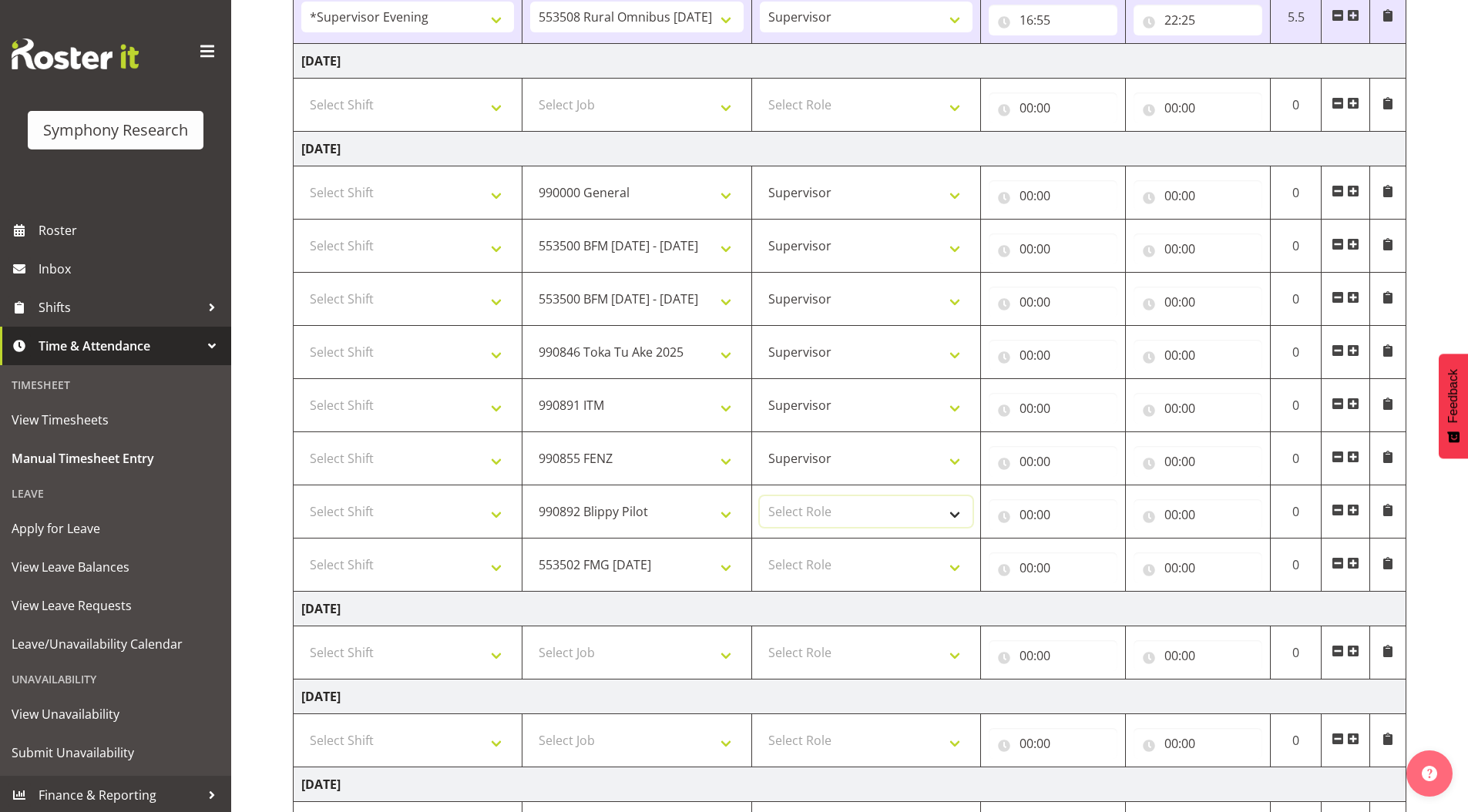
select select "45"
click at [760, 496] on select "Select Role Supervisor Briefing Interviewing" at bounding box center [866, 511] width 213 height 31
click at [789, 556] on select "Select Role Supervisor Briefing Interviewing" at bounding box center [866, 564] width 213 height 31
select select "45"
click at [760, 549] on select "Select Role Supervisor Briefing Interviewing" at bounding box center [866, 564] width 213 height 31
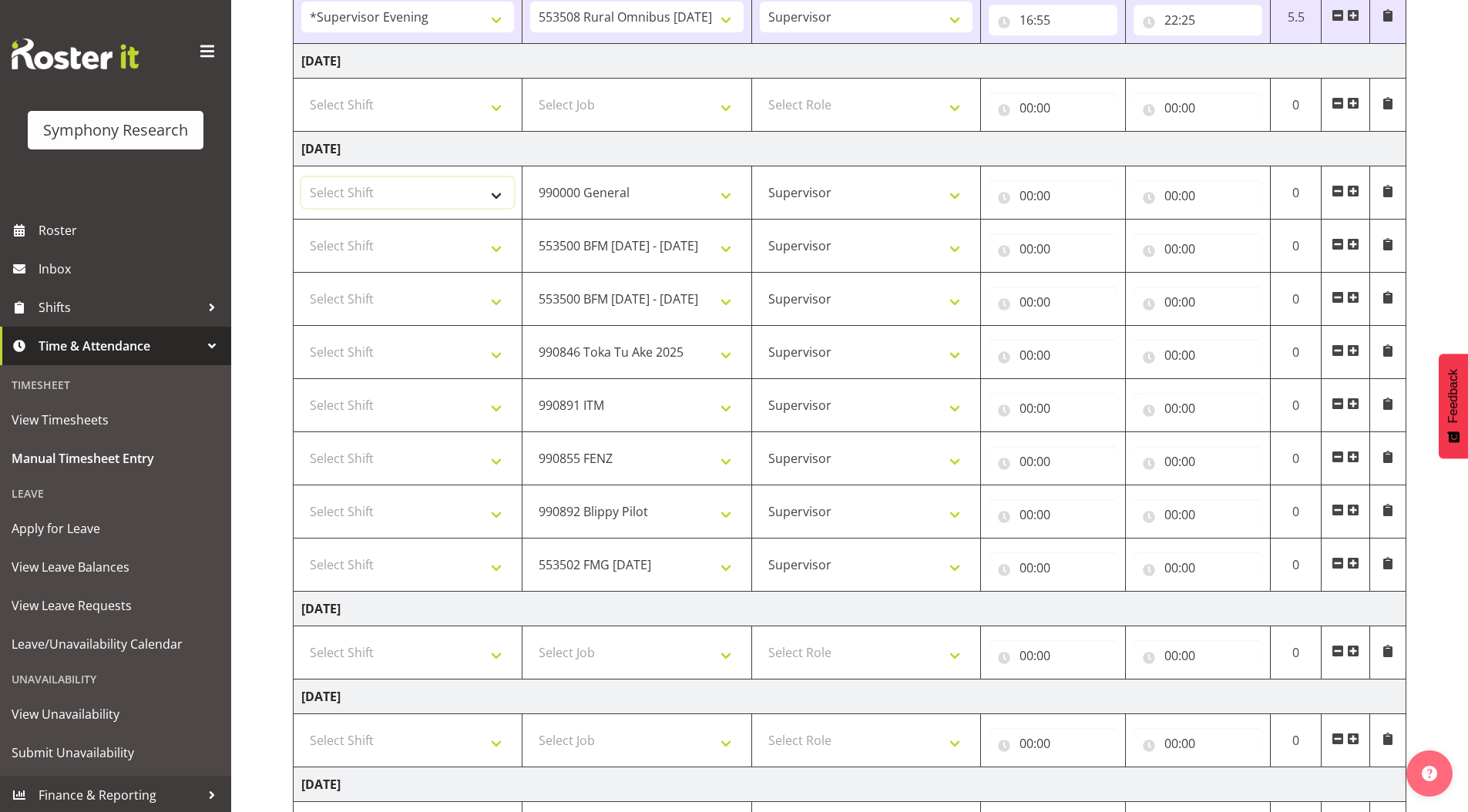
click at [362, 197] on select "Select Shift !!Weekend Residential (Roster IT Shift Label) *Business 9/10am ~ 4…" at bounding box center [407, 192] width 213 height 31
select select "4583"
click at [301, 177] on select "Select Shift !!Weekend Residential (Roster IT Shift Label) *Business 9/10am ~ 4…" at bounding box center [407, 192] width 213 height 31
click at [370, 232] on select "Select Shift !!Weekend Residential (Roster IT Shift Label) *Business 9/10am ~ 4…" at bounding box center [407, 245] width 213 height 31
select select "4583"
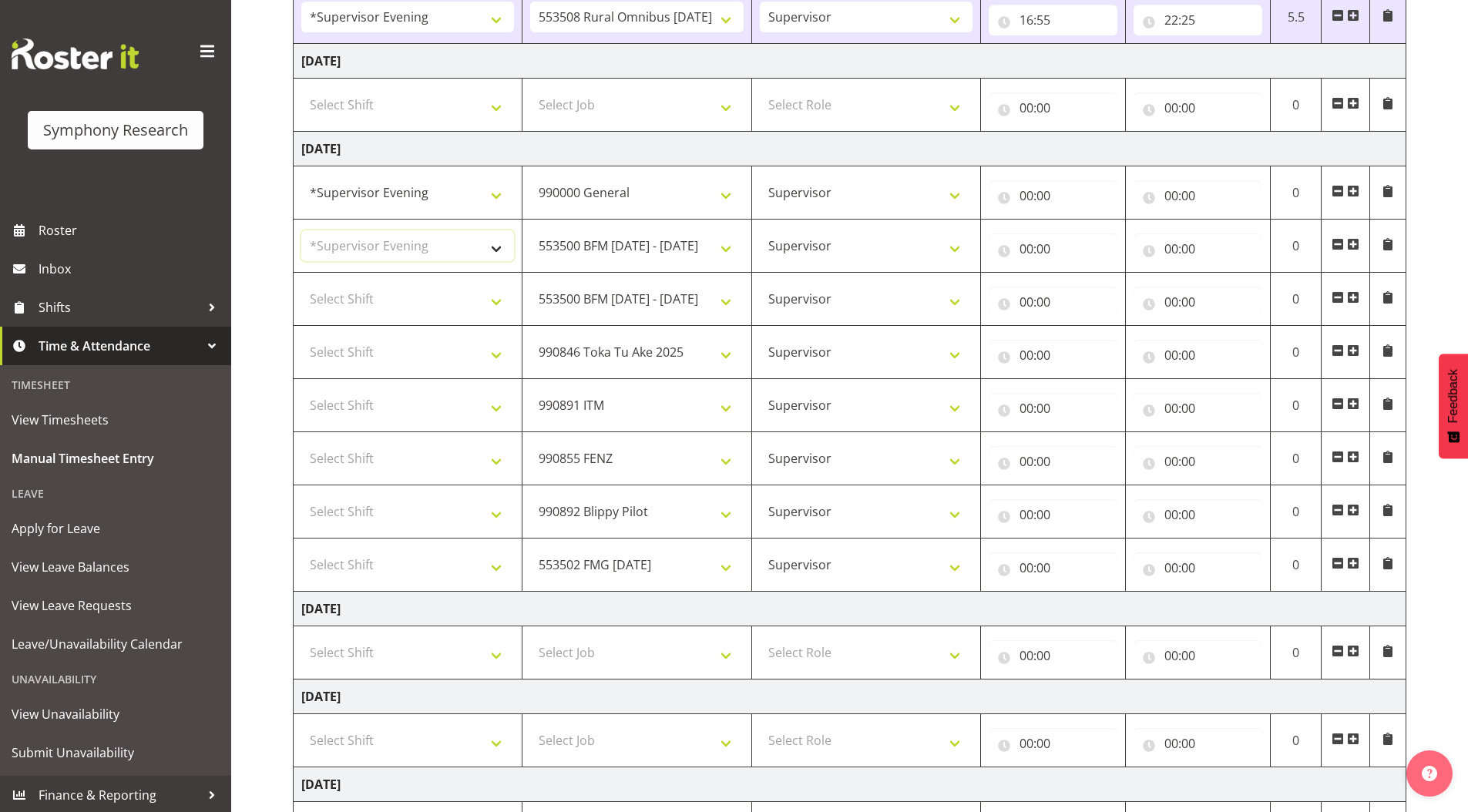
click at [301, 230] on select "Select Shift !!Weekend Residential (Roster IT Shift Label) *Business 9/10am ~ 4…" at bounding box center [407, 245] width 213 height 31
drag, startPoint x: 359, startPoint y: 286, endPoint x: 361, endPoint y: 303, distance: 17.1
click at [359, 286] on select "Select Shift !!Weekend Residential (Roster IT Shift Label) *Business 9/10am ~ 4…" at bounding box center [407, 299] width 213 height 31
select select "4583"
click at [301, 283] on select "Select Shift !!Weekend Residential (Roster IT Shift Label) *Business 9/10am ~ 4…" at bounding box center [407, 299] width 213 height 31
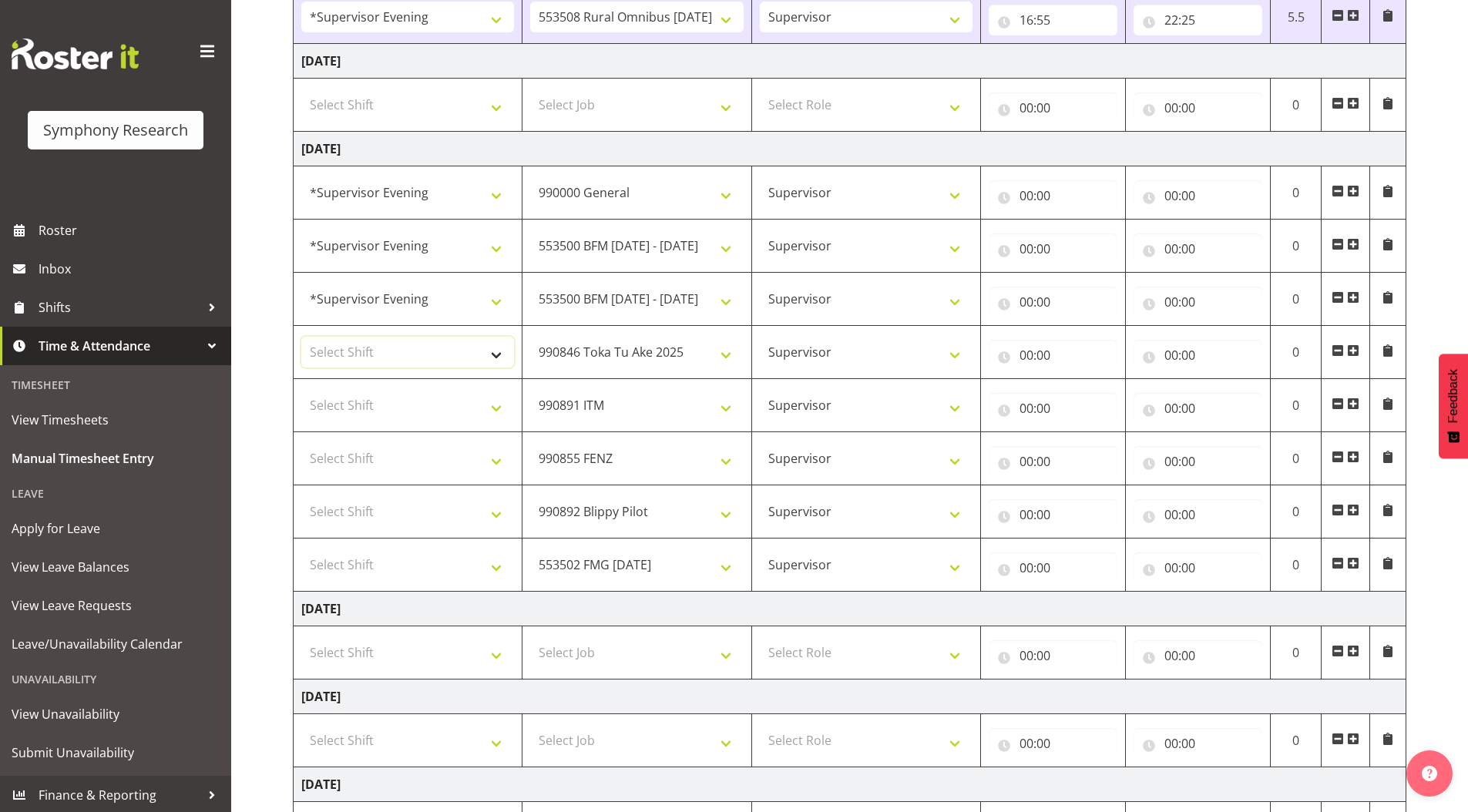
drag, startPoint x: 356, startPoint y: 344, endPoint x: 363, endPoint y: 365, distance: 22.1
click at [356, 344] on select "Select Shift !!Weekend Residential (Roster IT Shift Label) *Business 9/10am ~ 4…" at bounding box center [407, 352] width 213 height 31
select select "4583"
click at [301, 337] on select "Select Shift !!Weekend Residential (Roster IT Shift Label) *Business 9/10am ~ 4…" at bounding box center [407, 352] width 213 height 31
click at [365, 401] on select "Select Shift !!Weekend Residential (Roster IT Shift Label) *Business 9/10am ~ 4…" at bounding box center [407, 404] width 213 height 31
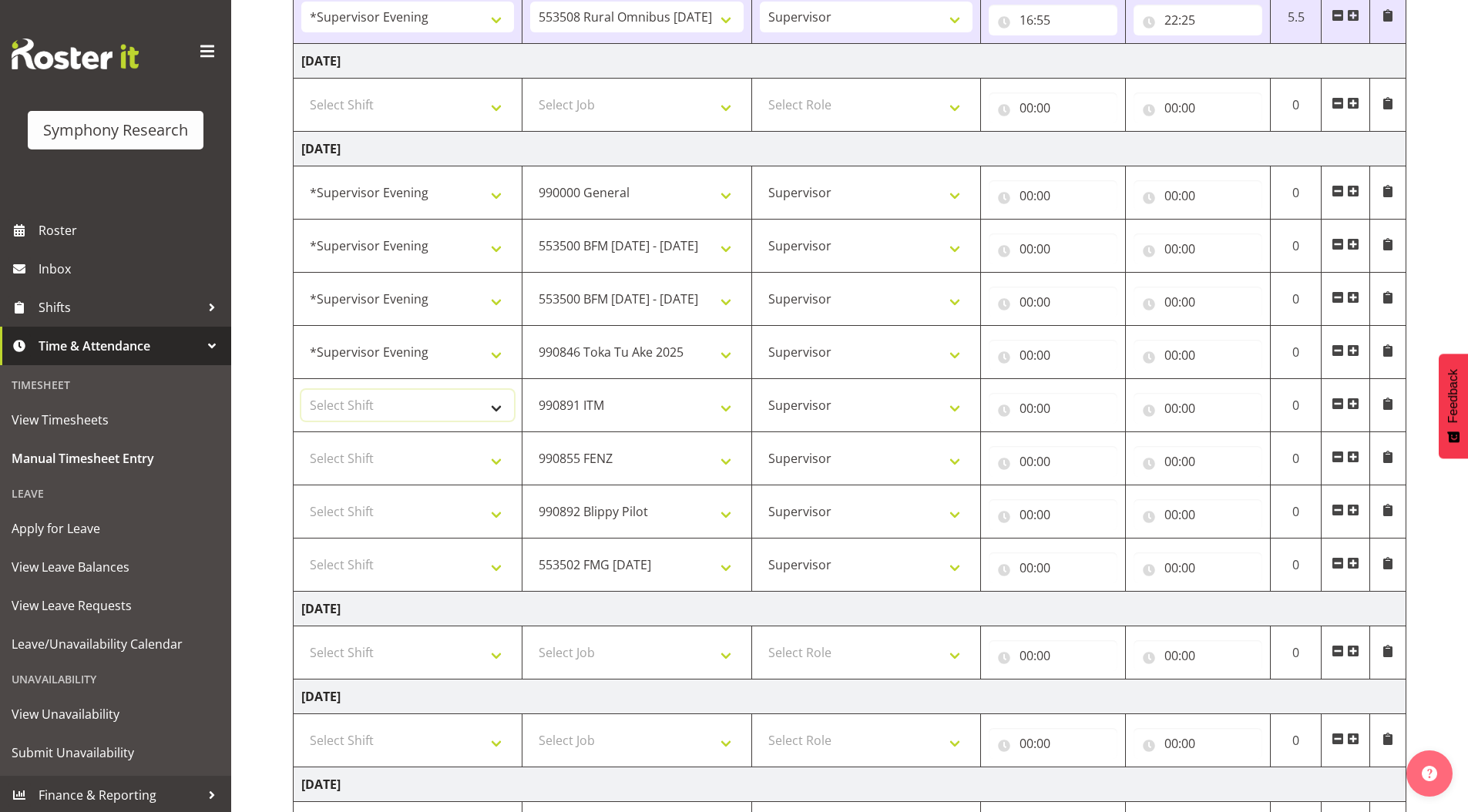
select select "4583"
click at [301, 389] on select "Select Shift !!Weekend Residential (Roster IT Shift Label) *Business 9/10am ~ 4…" at bounding box center [407, 404] width 213 height 31
drag, startPoint x: 394, startPoint y: 456, endPoint x: 394, endPoint y: 443, distance: 13.0
click at [394, 456] on select "Select Shift !!Weekend Residential (Roster IT Shift Label) *Business 9/10am ~ 4…" at bounding box center [407, 458] width 213 height 31
select select "4583"
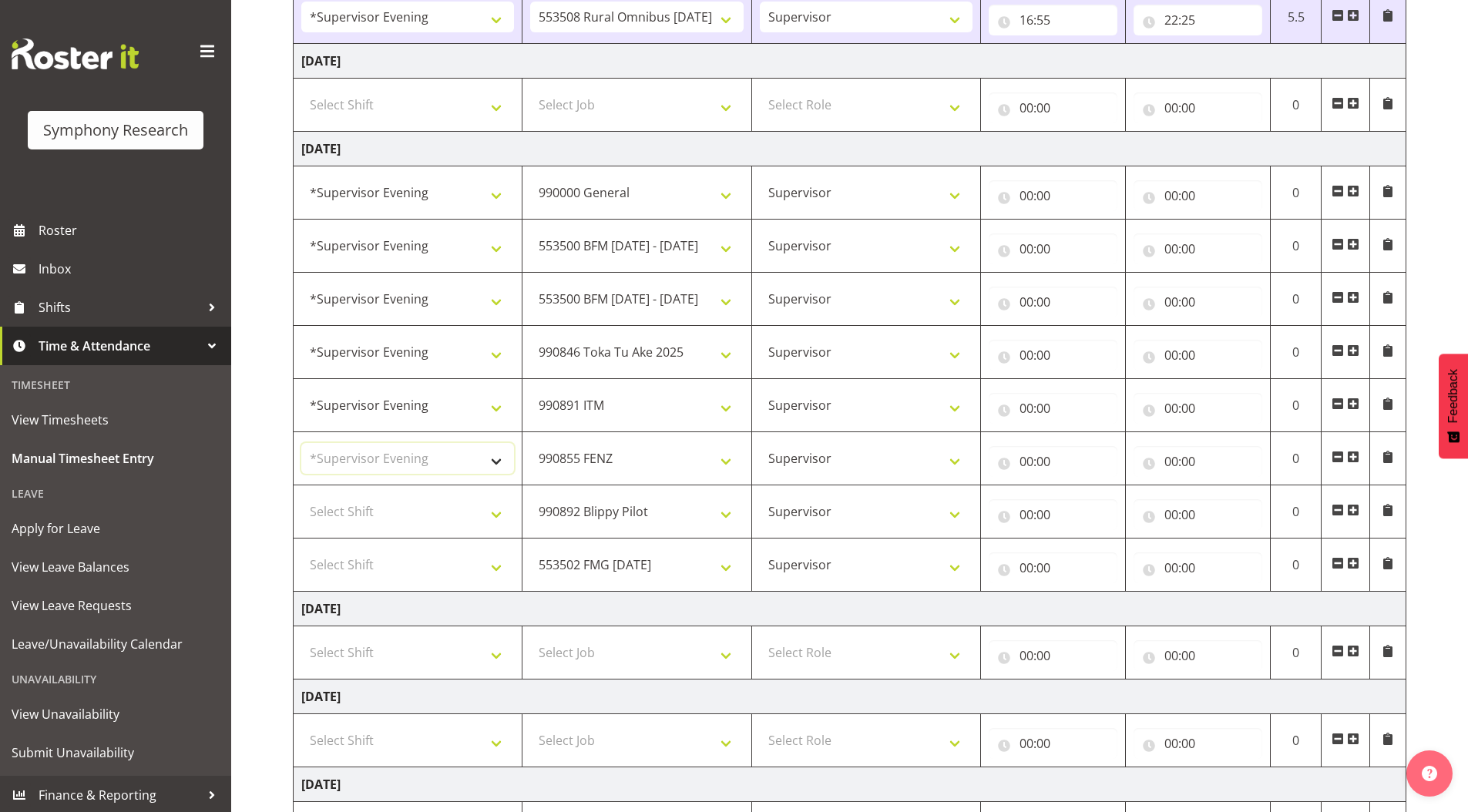
click at [301, 443] on select "Select Shift !!Weekend Residential (Roster IT Shift Label) *Business 9/10am ~ 4…" at bounding box center [407, 458] width 213 height 31
click at [354, 511] on select "Select Shift !!Weekend Residential (Roster IT Shift Label) *Business 9/10am ~ 4…" at bounding box center [407, 511] width 213 height 31
select select "4583"
click at [301, 496] on select "Select Shift !!Weekend Residential (Roster IT Shift Label) *Business 9/10am ~ 4…" at bounding box center [407, 511] width 213 height 31
click at [346, 570] on select "Select Shift !!Weekend Residential (Roster IT Shift Label) *Business 9/10am ~ 4…" at bounding box center [407, 564] width 213 height 31
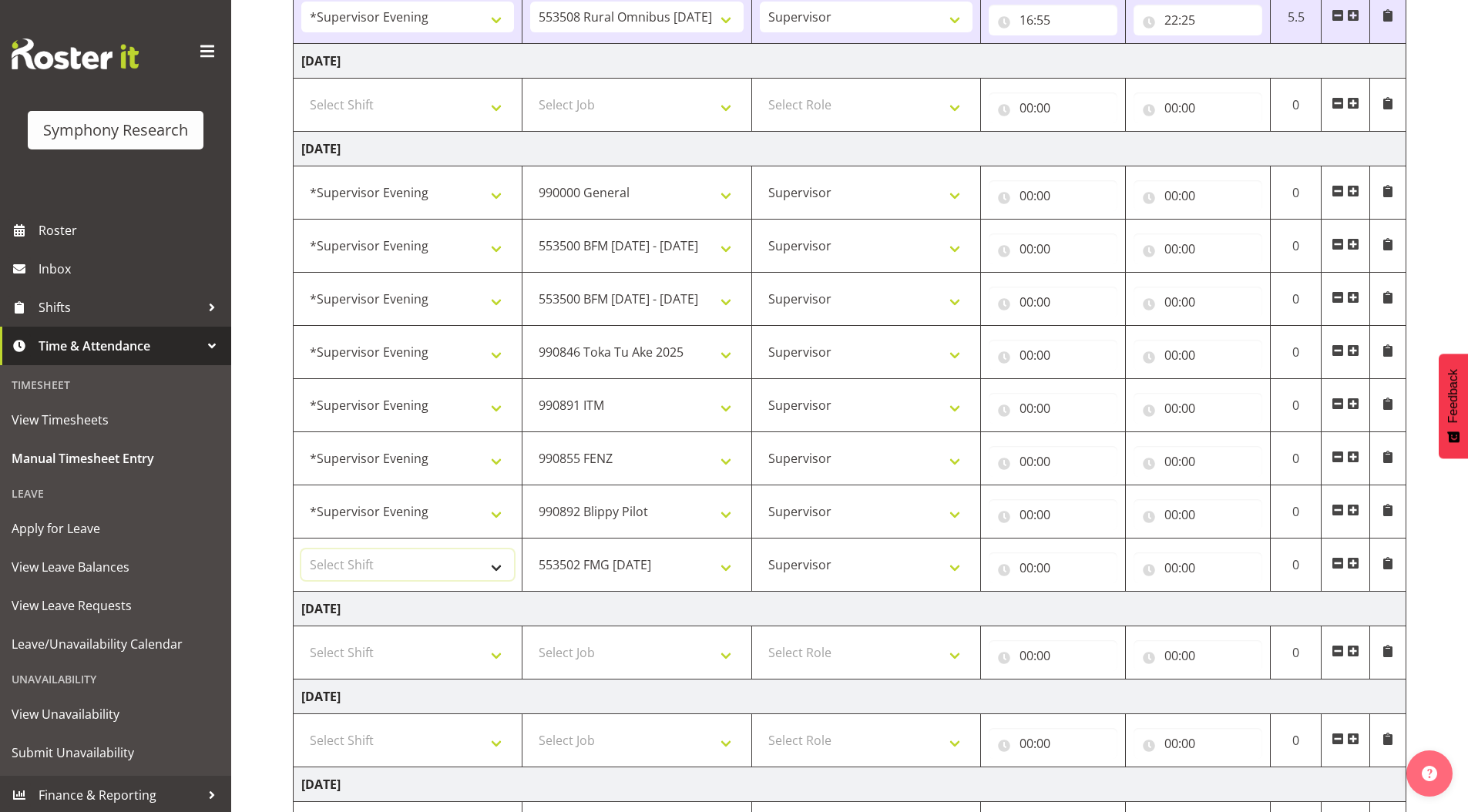
select select "4583"
click at [301, 549] on select "Select Shift !!Weekend Residential (Roster IT Shift Label) *Business 9/10am ~ 4…" at bounding box center [407, 564] width 213 height 31
click at [1027, 197] on input "00:00" at bounding box center [1053, 195] width 129 height 31
click at [1079, 233] on select "00 01 02 03 04 05 06 07 08 09 10 11 12 13 14 15 16 17 18 19 20 21 22 23" at bounding box center [1094, 236] width 35 height 31
select select "15"
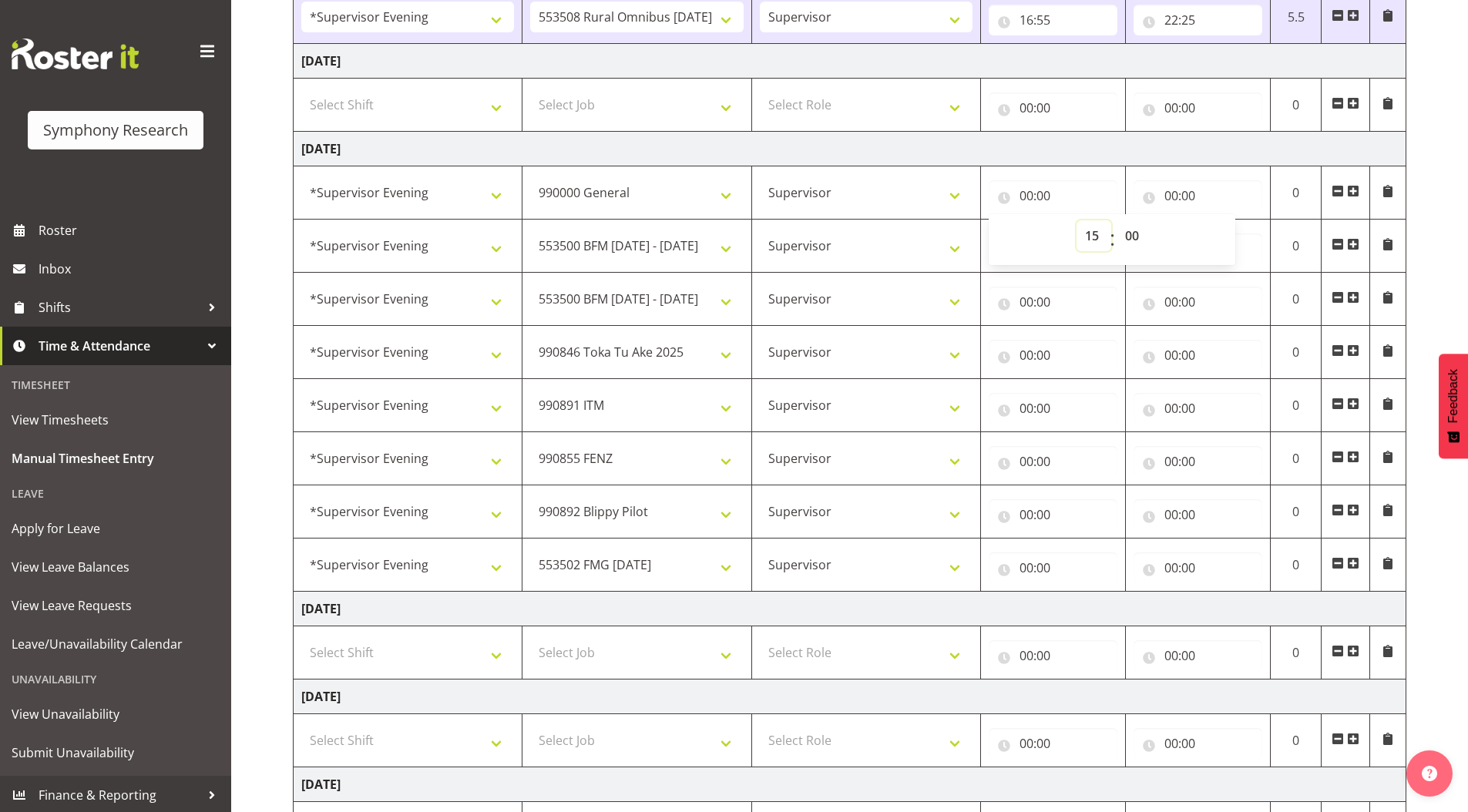
click at [1076, 221] on select "00 01 02 03 04 05 06 07 08 09 10 11 12 13 14 15 16 17 18 19 20 21 22 23" at bounding box center [1094, 236] width 35 height 31
type input "15:00"
drag, startPoint x: 1135, startPoint y: 240, endPoint x: 1137, endPoint y: 250, distance: 10.2
click at [1135, 240] on select "00 01 02 03 04 05 06 07 08 09 10 11 12 13 14 15 16 17 18 19 20 21 22 23 24 25 2…" at bounding box center [1134, 236] width 35 height 31
select select "24"
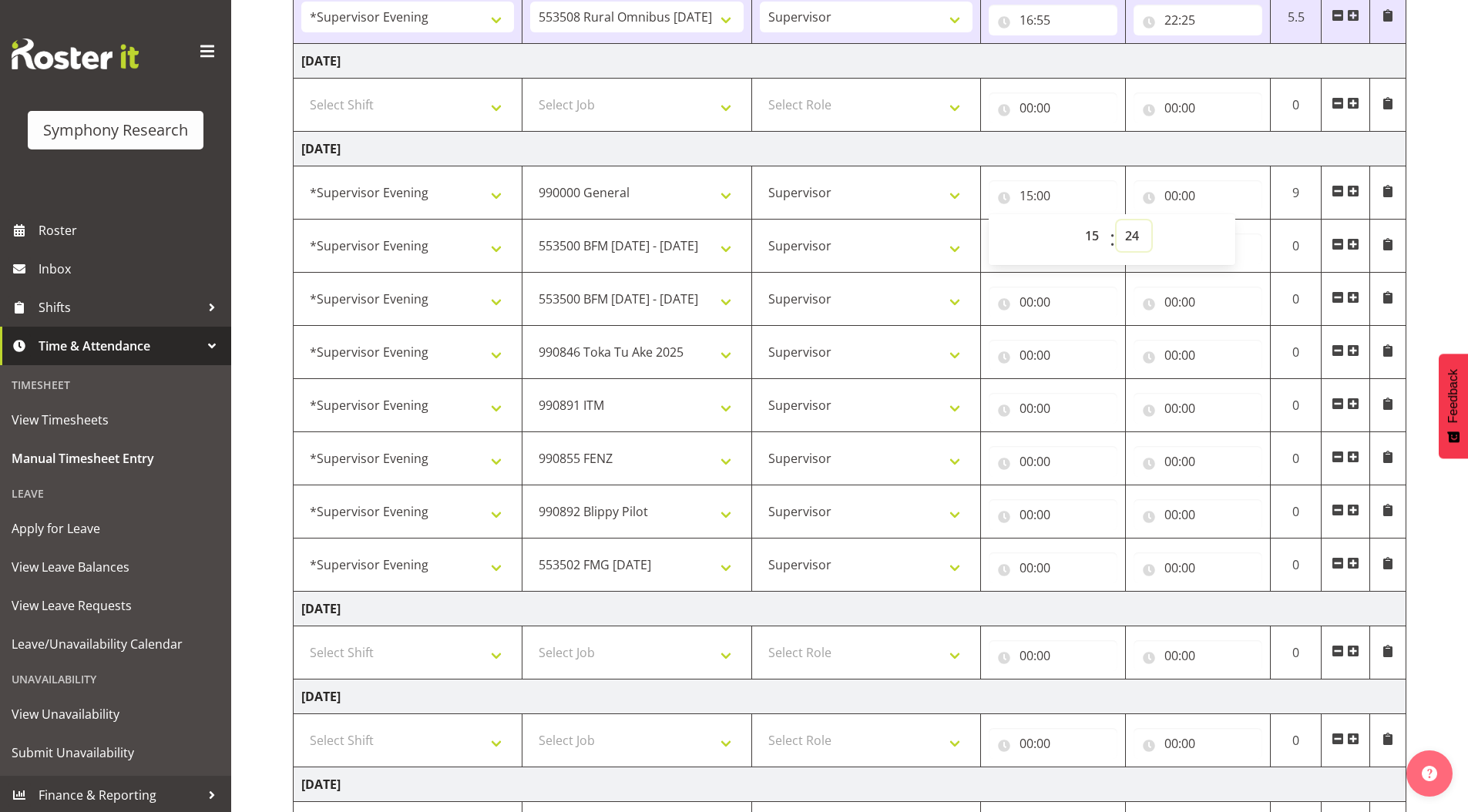
click at [1117, 221] on select "00 01 02 03 04 05 06 07 08 09 10 11 12 13 14 15 16 17 18 19 20 21 22 23 24 25 2…" at bounding box center [1134, 236] width 35 height 31
type input "15:24"
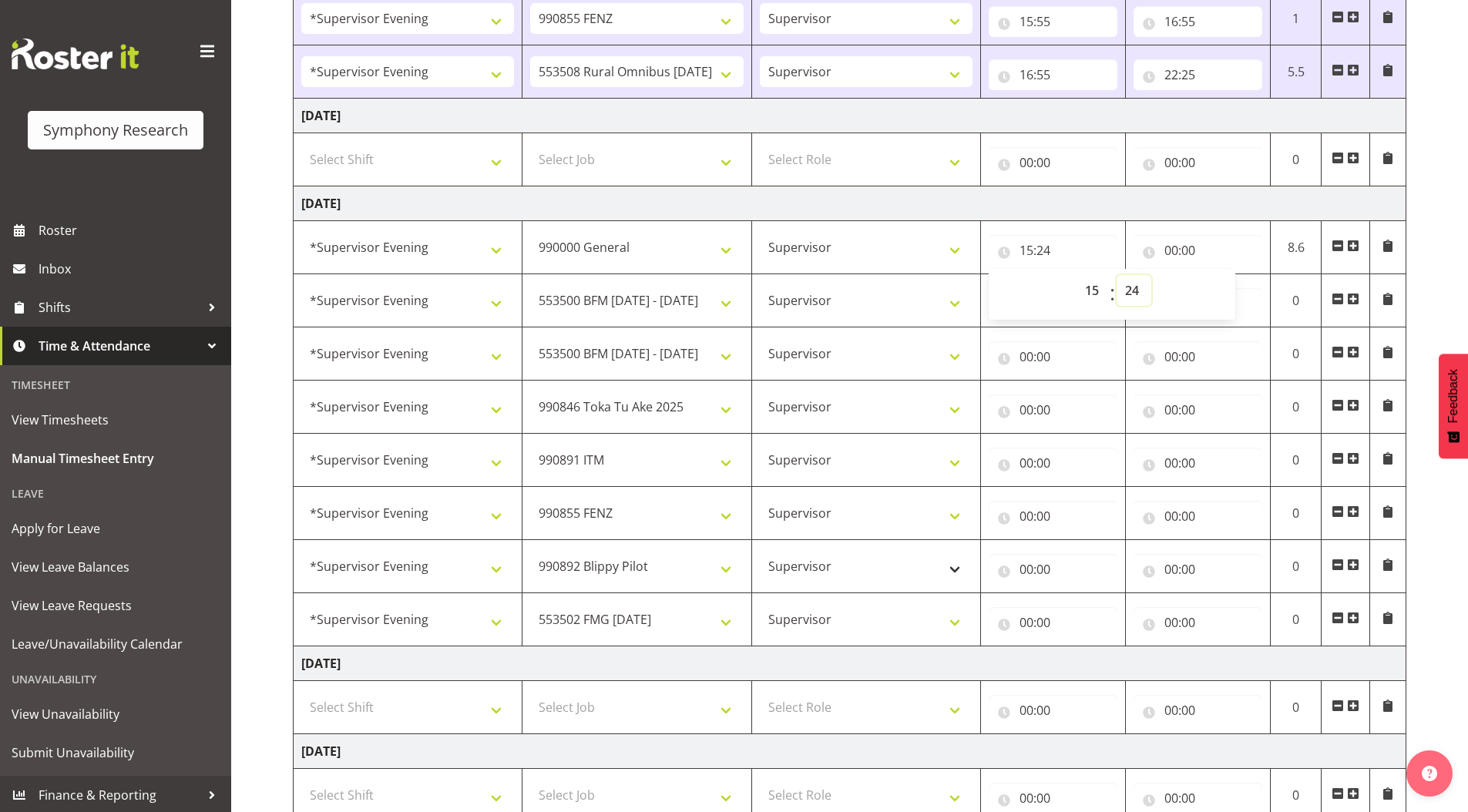
scroll to position [887, 0]
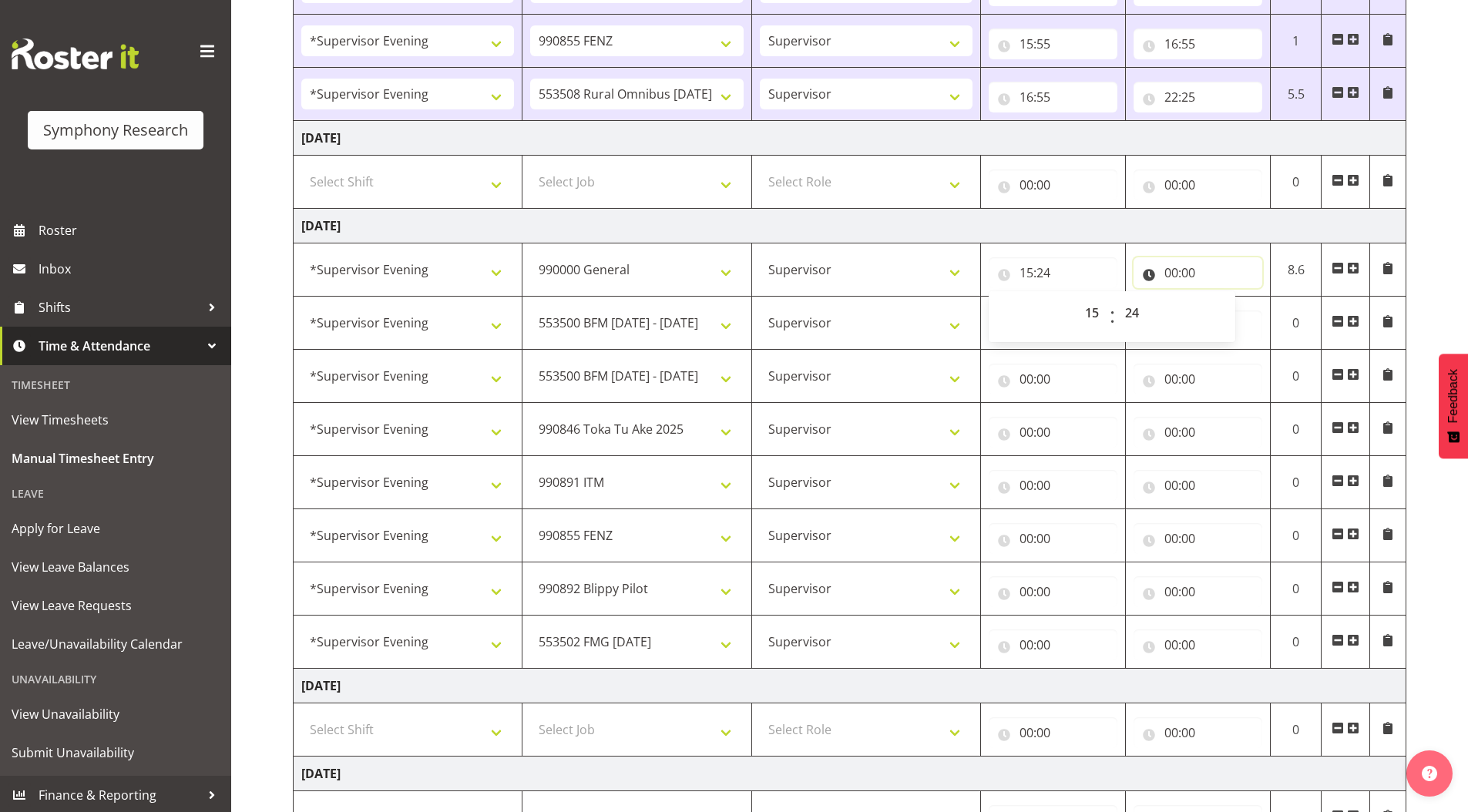
click at [1168, 272] on input "00:00" at bounding box center [1198, 272] width 129 height 31
click at [1239, 306] on select "00 01 02 03 04 05 06 07 08 09 10 11 12 13 14 15 16 17 18 19 20 21 22 23" at bounding box center [1239, 312] width 35 height 31
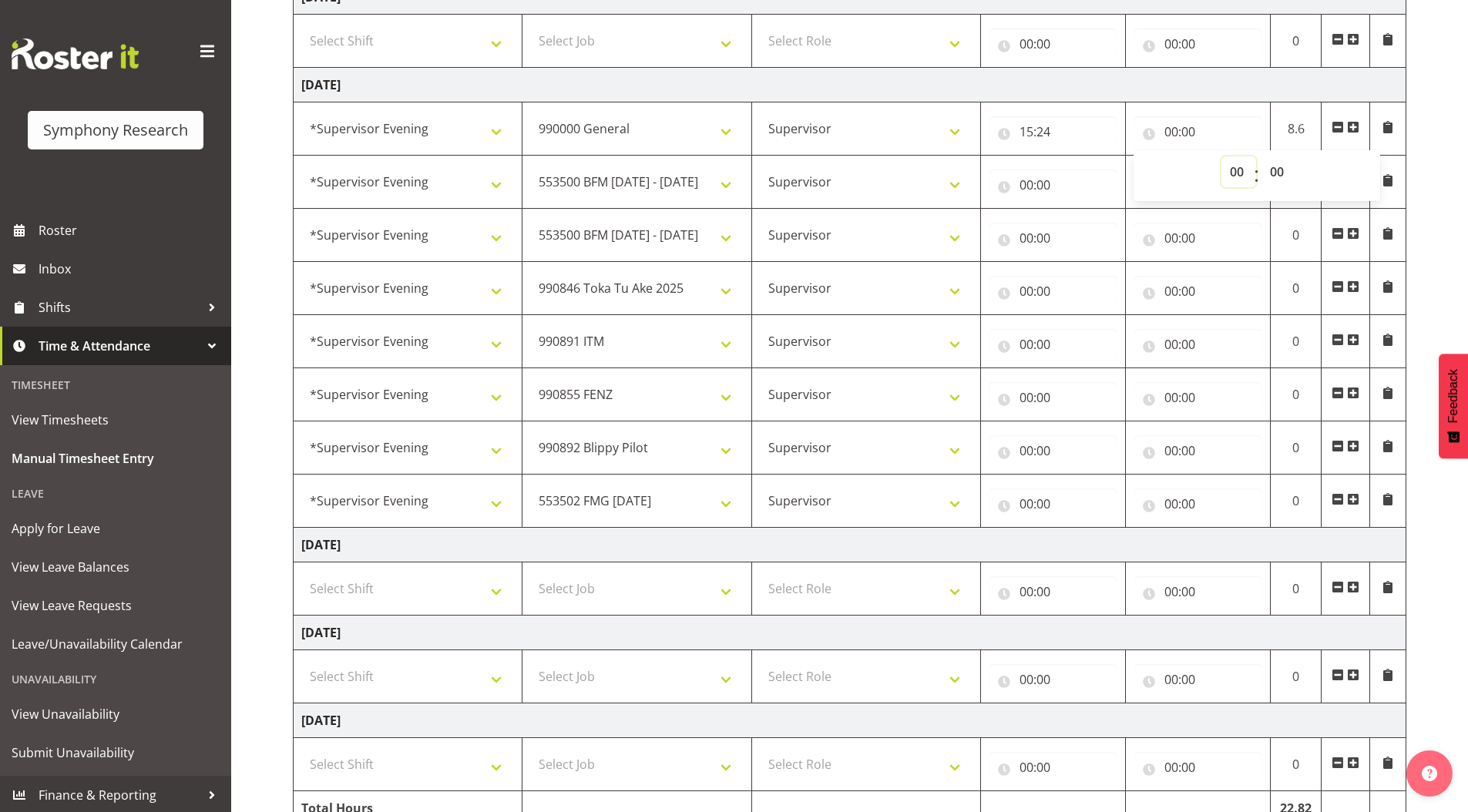
scroll to position [1041, 0]
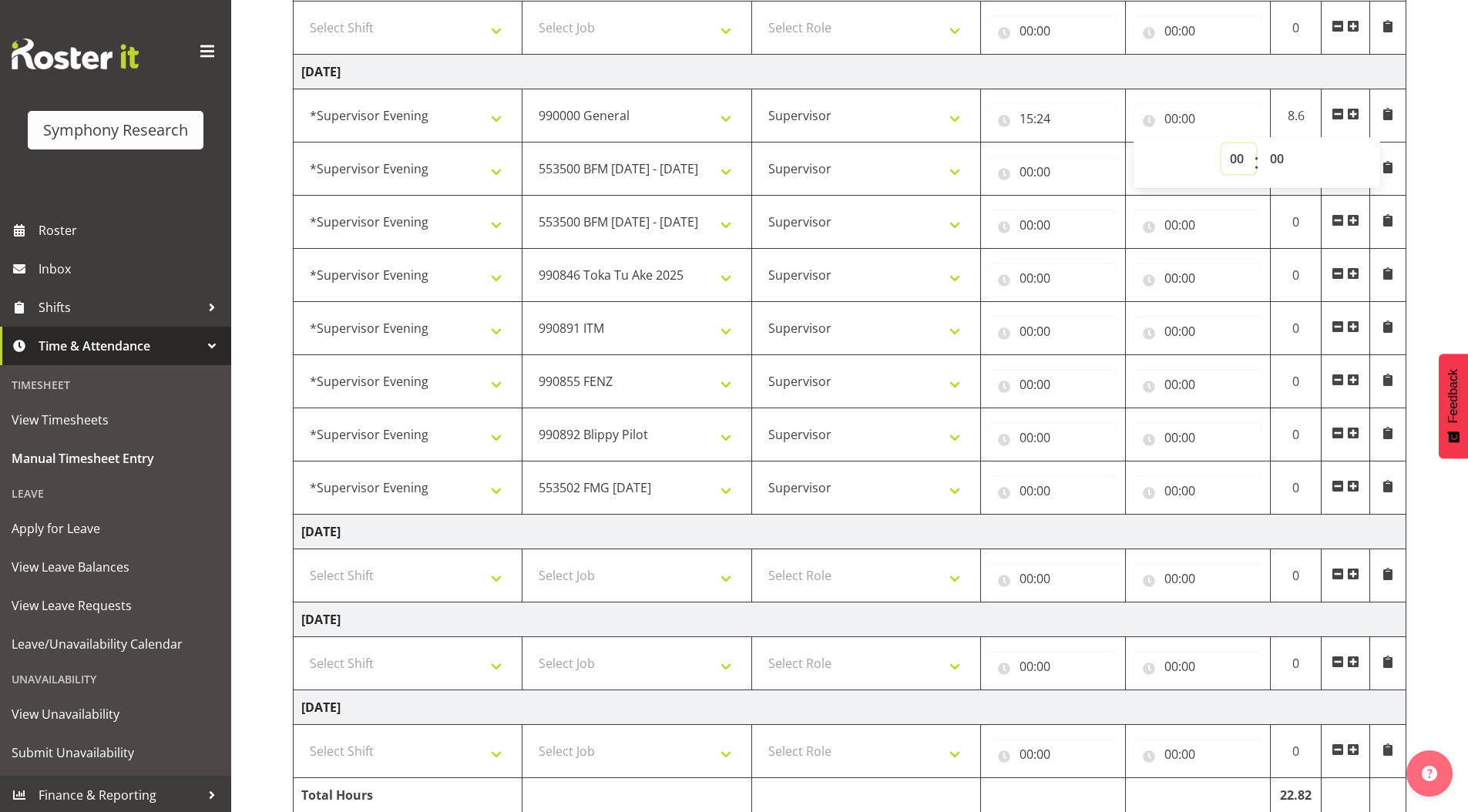
click at [1239, 162] on select "00 01 02 03 04 05 06 07 08 09 10 11 12 13 14 15 16 17 18 19 20 21 22 23" at bounding box center [1239, 158] width 35 height 31
select select "15"
click at [1221, 143] on select "00 01 02 03 04 05 06 07 08 09 10 11 12 13 14 15 16 17 18 19 20 21 22 23" at bounding box center [1239, 158] width 35 height 31
type input "15:00"
click at [1277, 151] on select "00 01 02 03 04 05 06 07 08 09 10 11 12 13 14 15 16 17 18 19 20 21 22 23 24 25 2…" at bounding box center [1279, 158] width 35 height 31
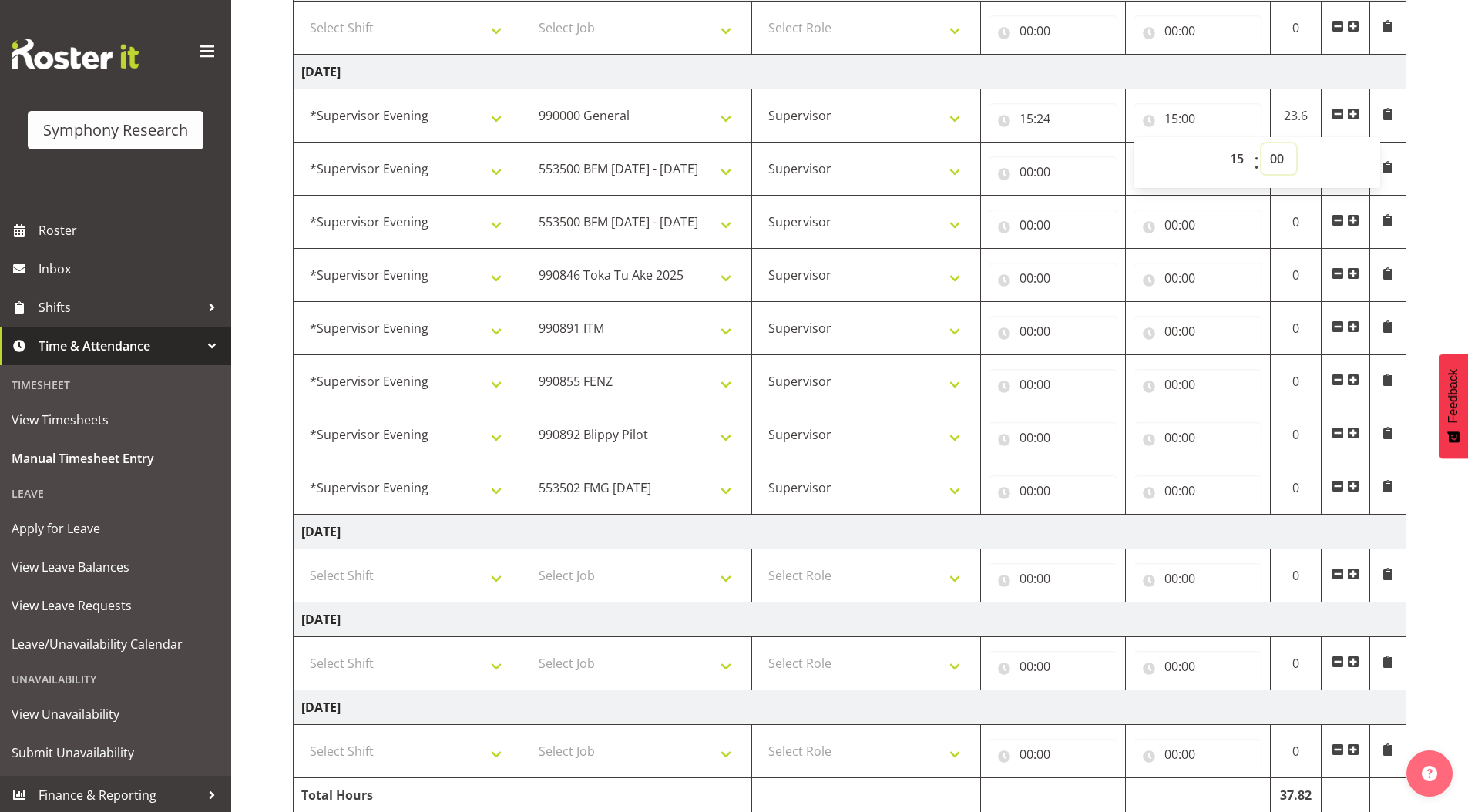
select select "36"
click at [1262, 143] on select "00 01 02 03 04 05 06 07 08 09 10 11 12 13 14 15 16 17 18 19 20 21 22 23 24 25 2…" at bounding box center [1279, 158] width 35 height 31
type input "15:36"
click at [1023, 171] on input "00:00" at bounding box center [1053, 171] width 129 height 31
drag, startPoint x: 1087, startPoint y: 213, endPoint x: 1084, endPoint y: 181, distance: 32.1
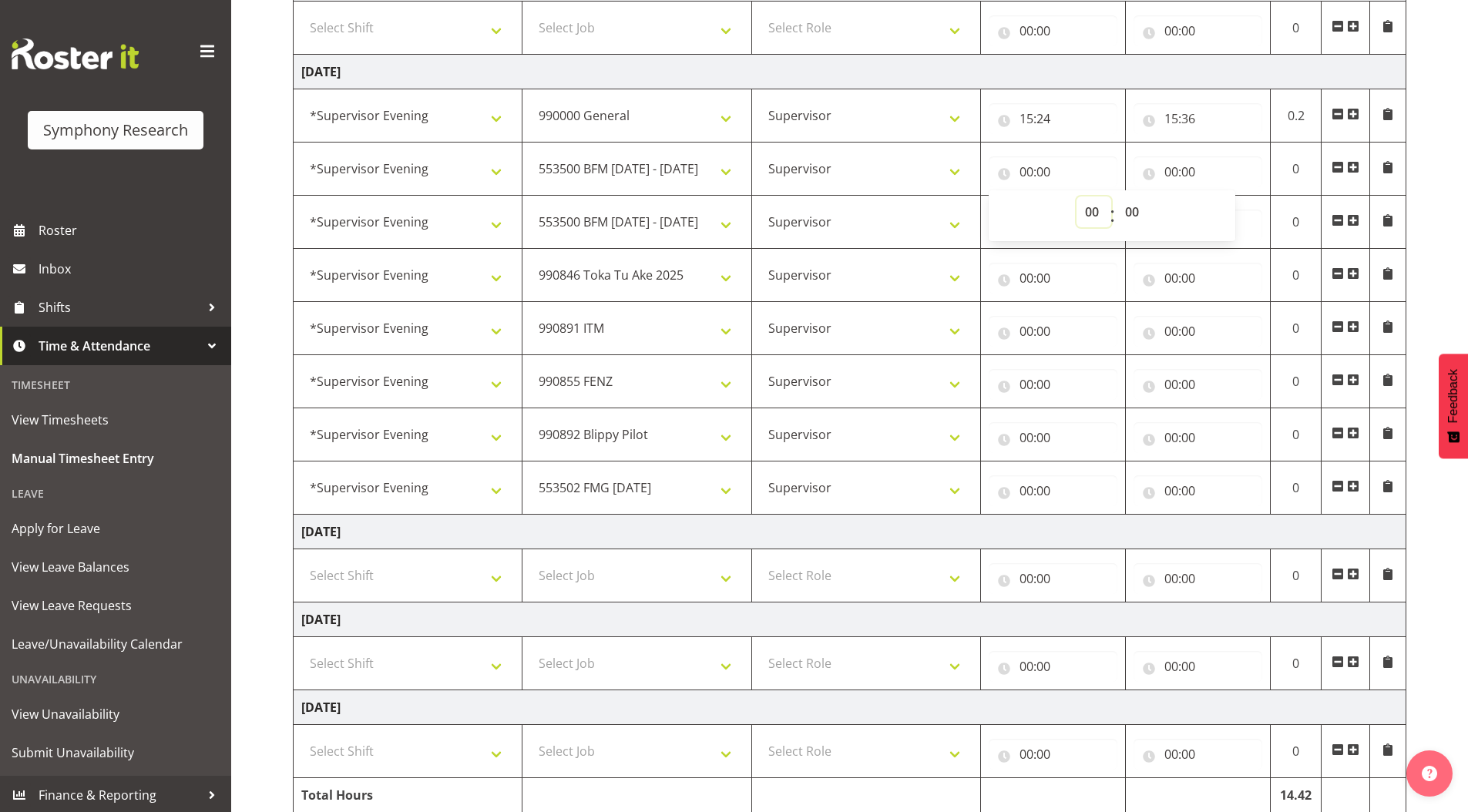
click at [1087, 213] on select "00 01 02 03 04 05 06 07 08 09 10 11 12 13 14 15 16 17 18 19 20 21 22 23" at bounding box center [1094, 212] width 35 height 31
select select "15"
click at [1076, 197] on select "00 01 02 03 04 05 06 07 08 09 10 11 12 13 14 15 16 17 18 19 20 21 22 23" at bounding box center [1094, 212] width 35 height 31
type input "15:00"
drag, startPoint x: 1133, startPoint y: 210, endPoint x: 1183, endPoint y: 421, distance: 216.8
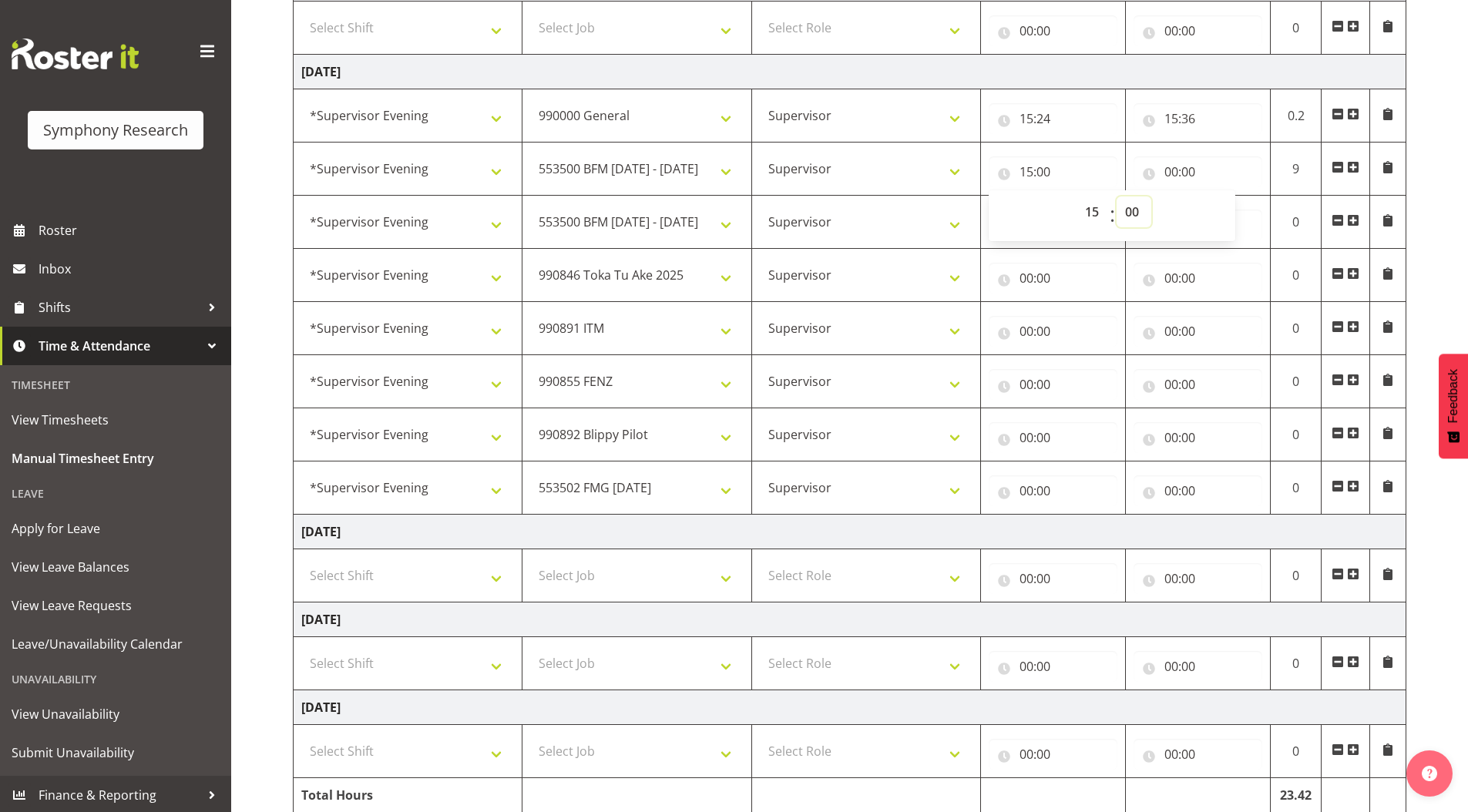
click at [1133, 210] on select "00 01 02 03 04 05 06 07 08 09 10 11 12 13 14 15 16 17 18 19 20 21 22 23 24 25 2…" at bounding box center [1134, 212] width 35 height 31
select select "36"
click at [1117, 197] on select "00 01 02 03 04 05 06 07 08 09 10 11 12 13 14 15 16 17 18 19 20 21 22 23 24 25 2…" at bounding box center [1134, 212] width 35 height 31
type input "15:36"
drag, startPoint x: 1216, startPoint y: 179, endPoint x: 1069, endPoint y: 178, distance: 147.0
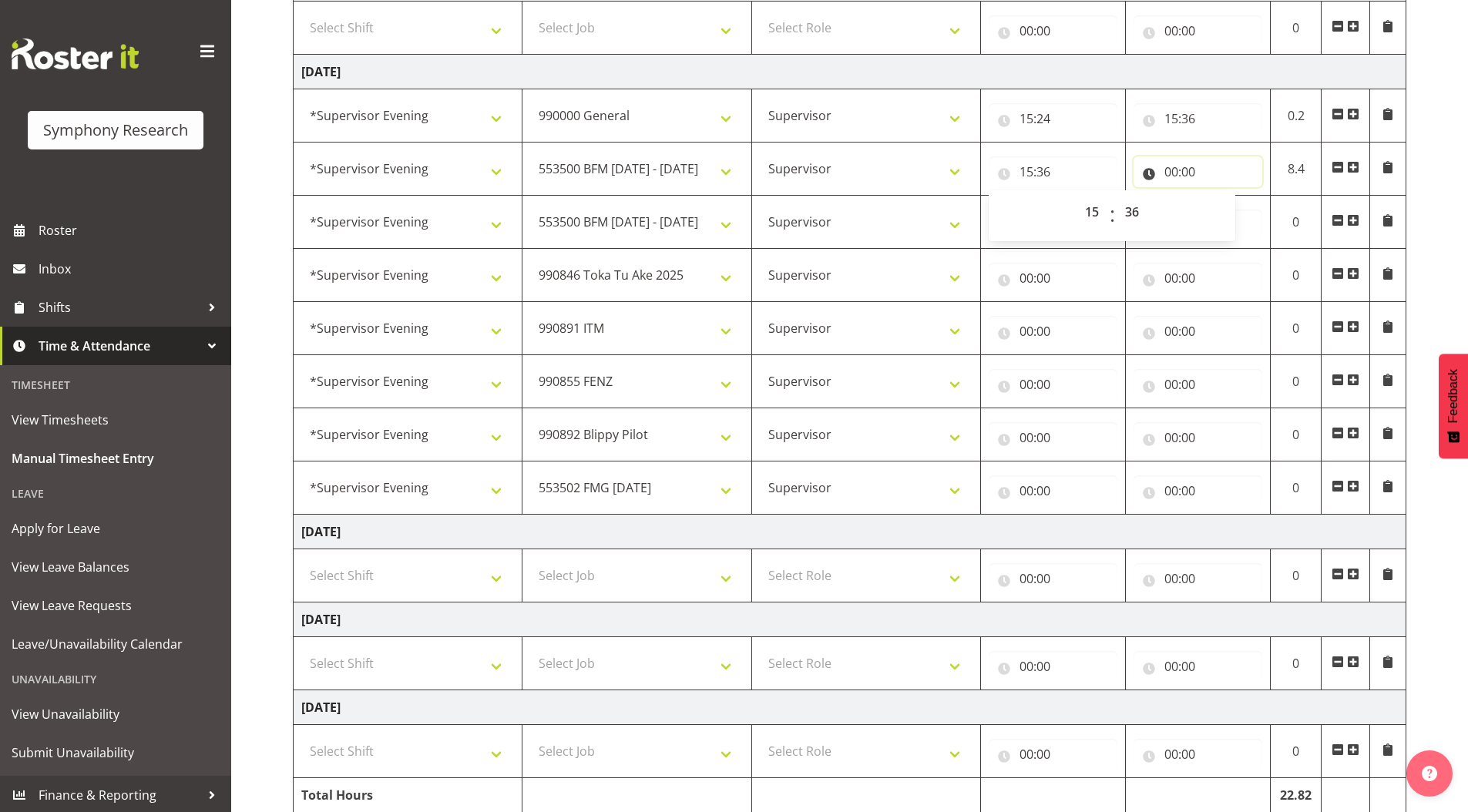
scroll to position [1043, 0]
